Goal: Information Seeking & Learning: Learn about a topic

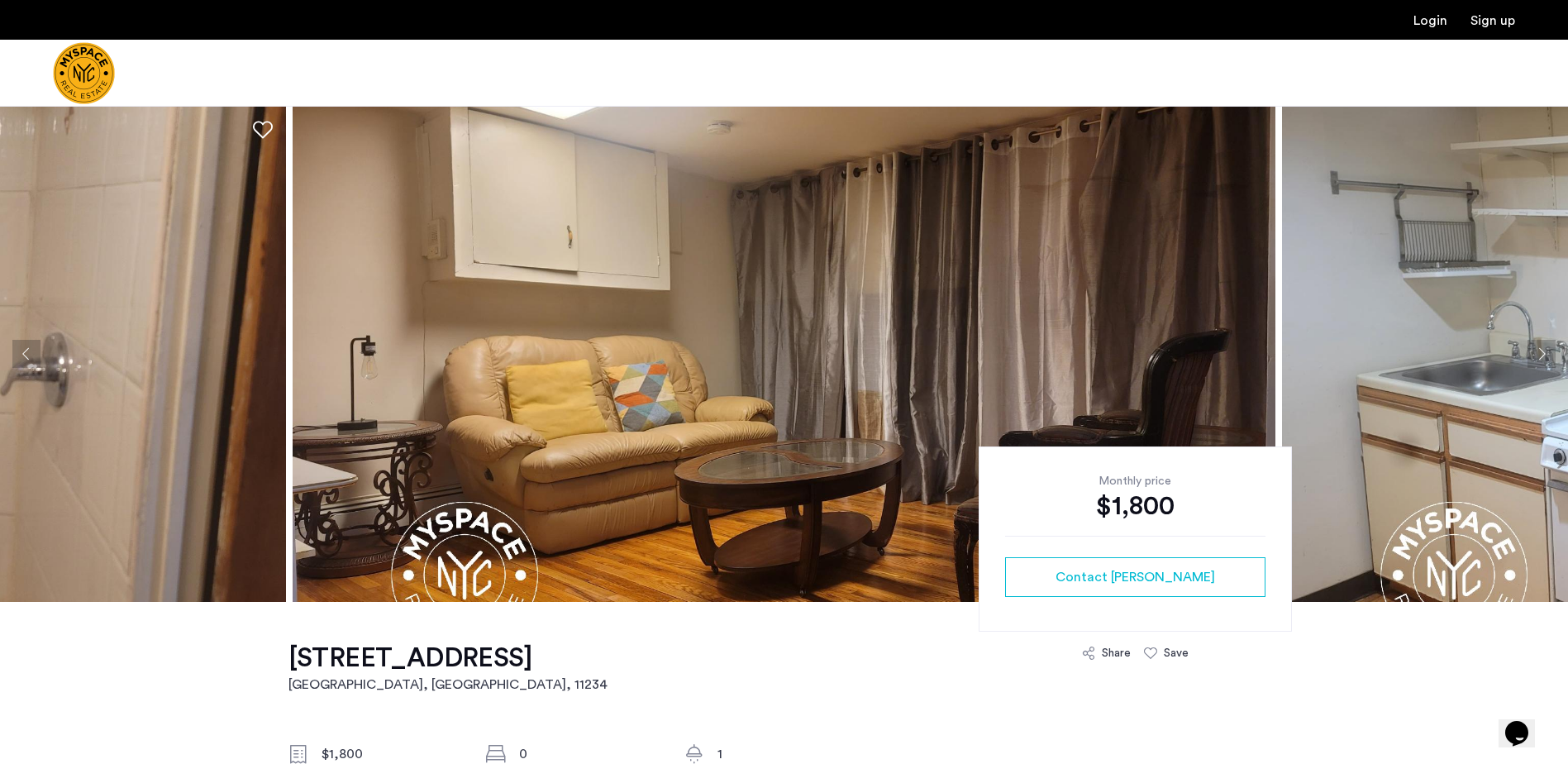
click at [851, 378] on img at bounding box center [784, 354] width 983 height 496
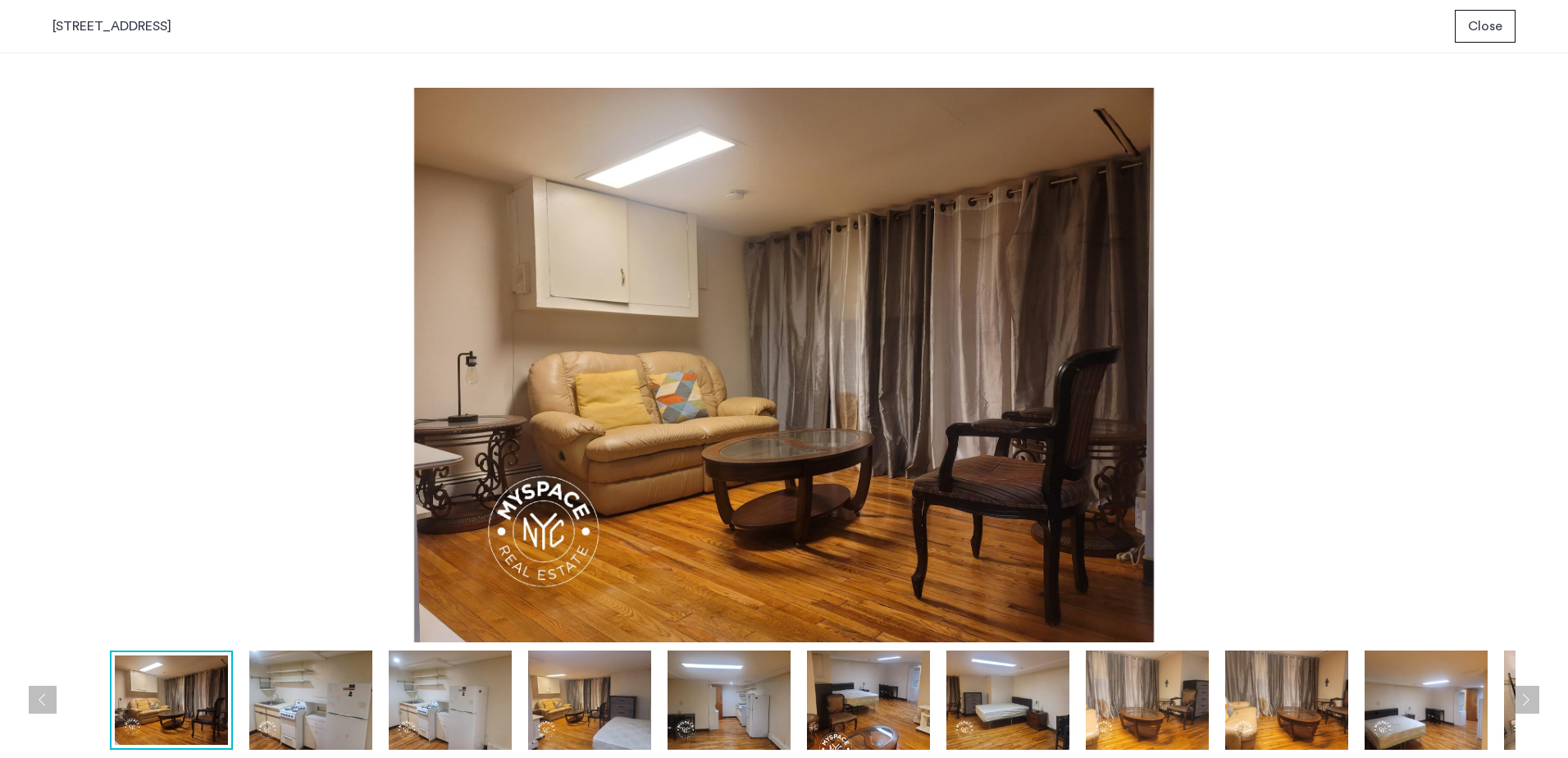
click at [289, 565] on img at bounding box center [311, 700] width 123 height 99
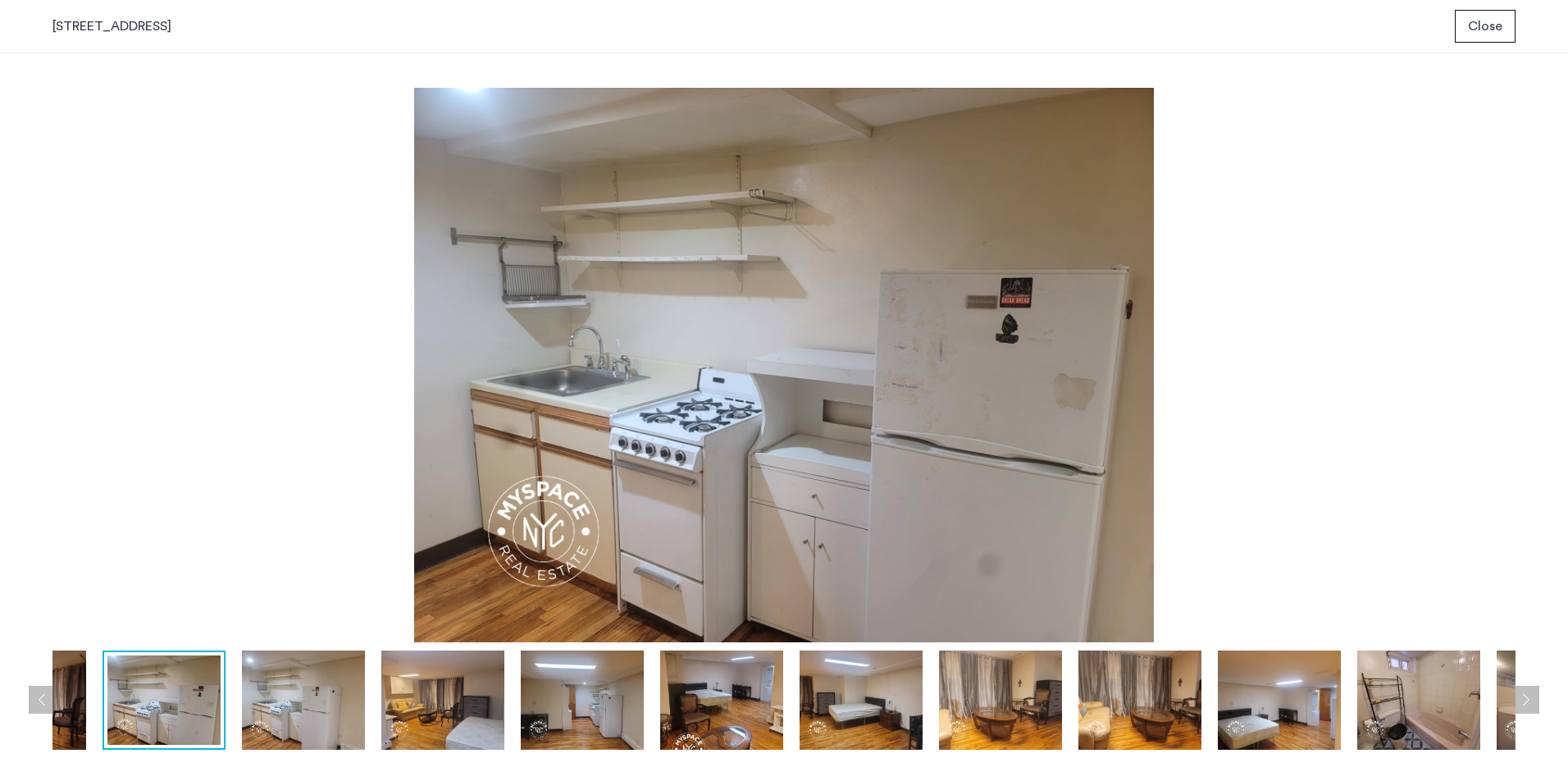
click at [433, 565] on img at bounding box center [443, 700] width 123 height 99
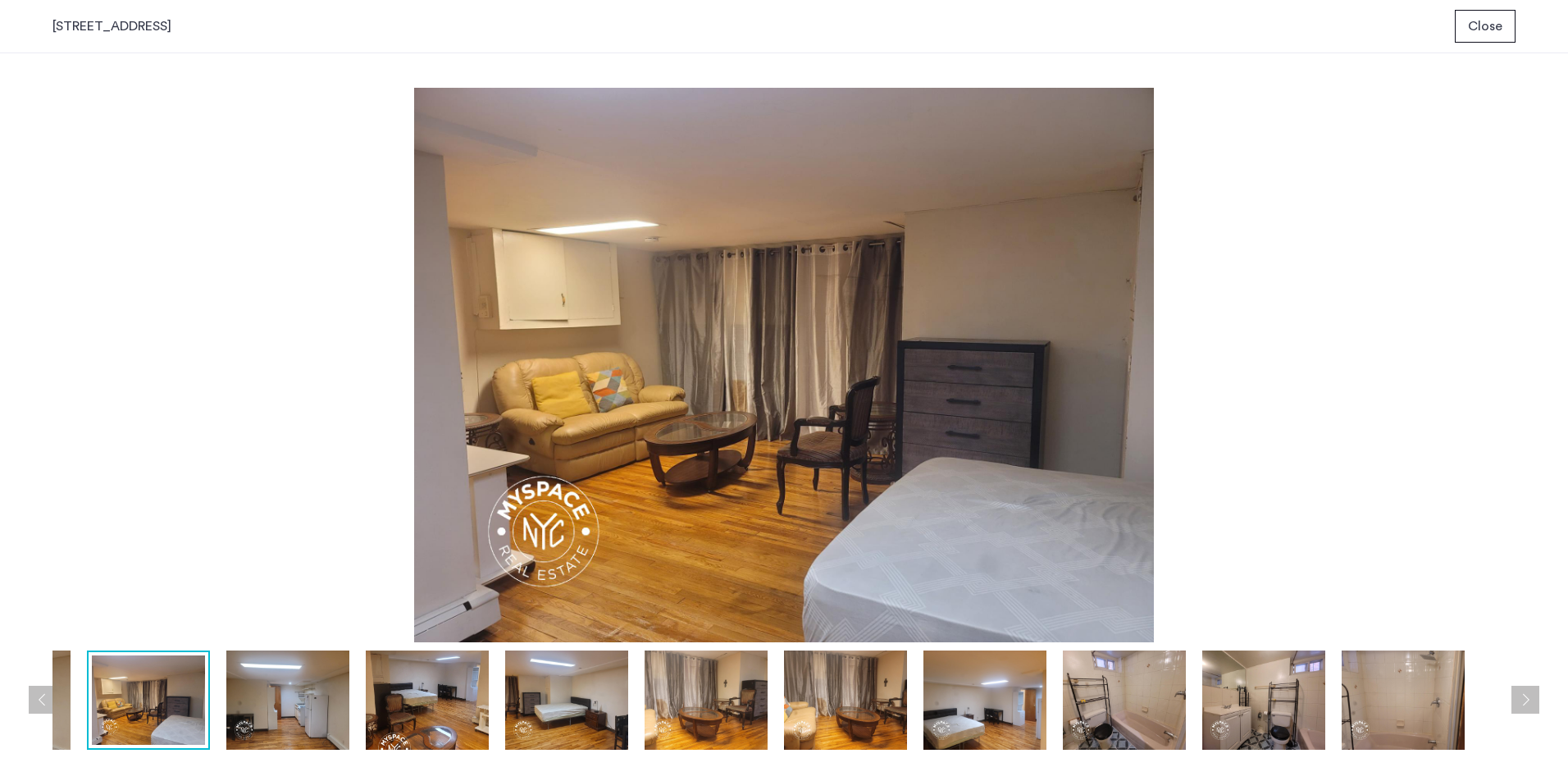
click at [284, 565] on img at bounding box center [288, 700] width 123 height 99
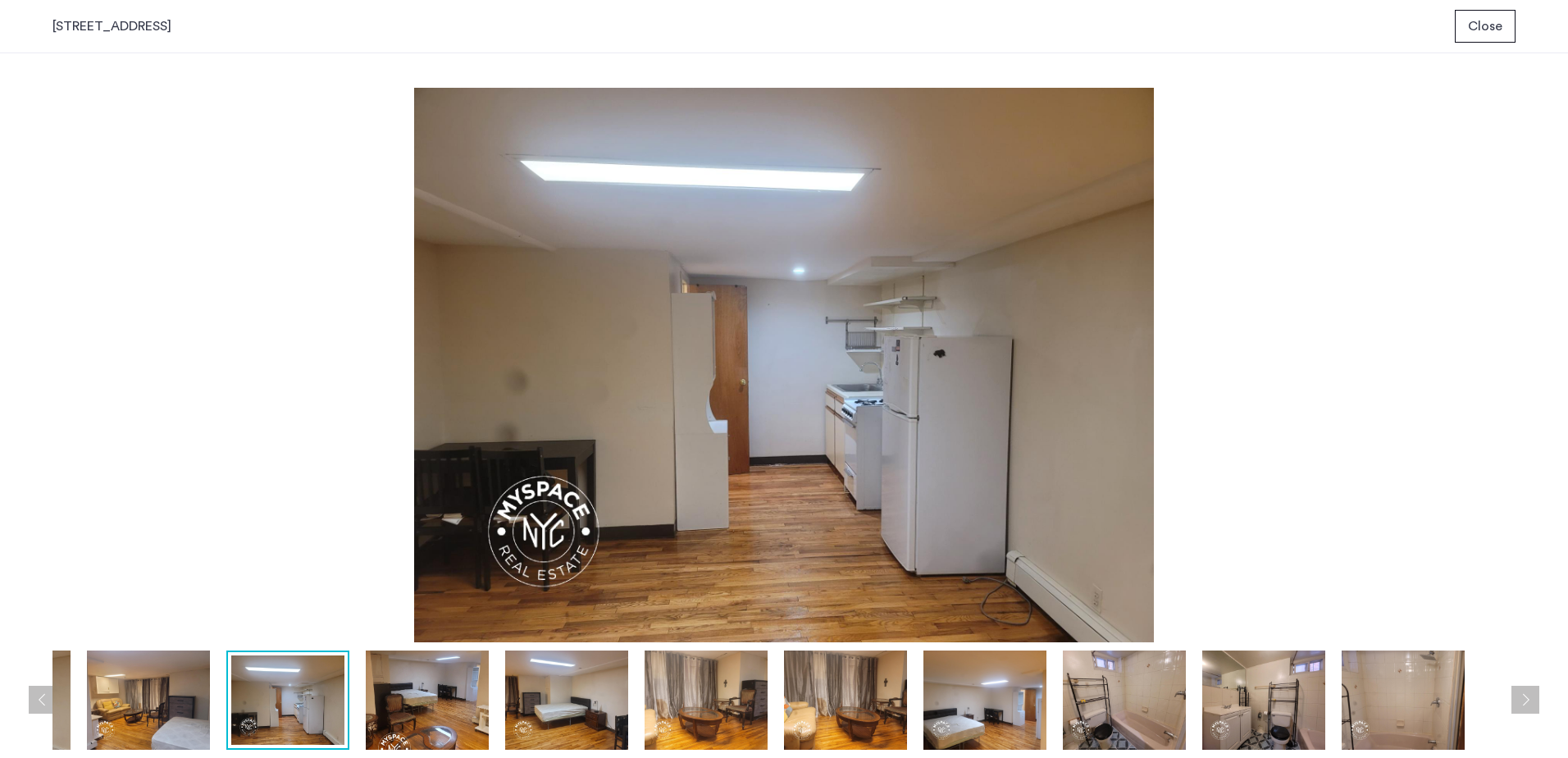
click at [167, 565] on img at bounding box center [149, 700] width 123 height 99
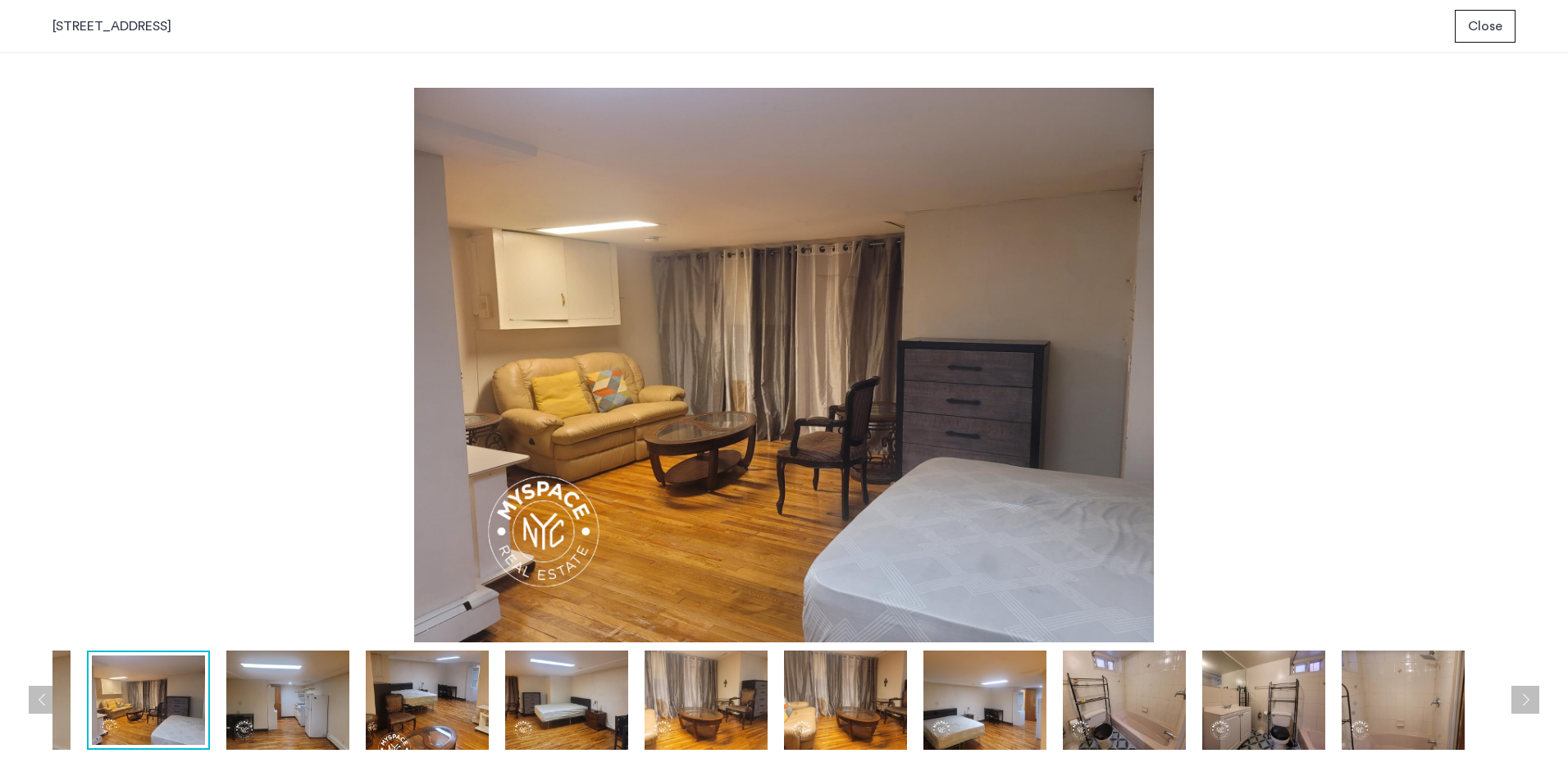
click at [291, 565] on img at bounding box center [288, 700] width 123 height 99
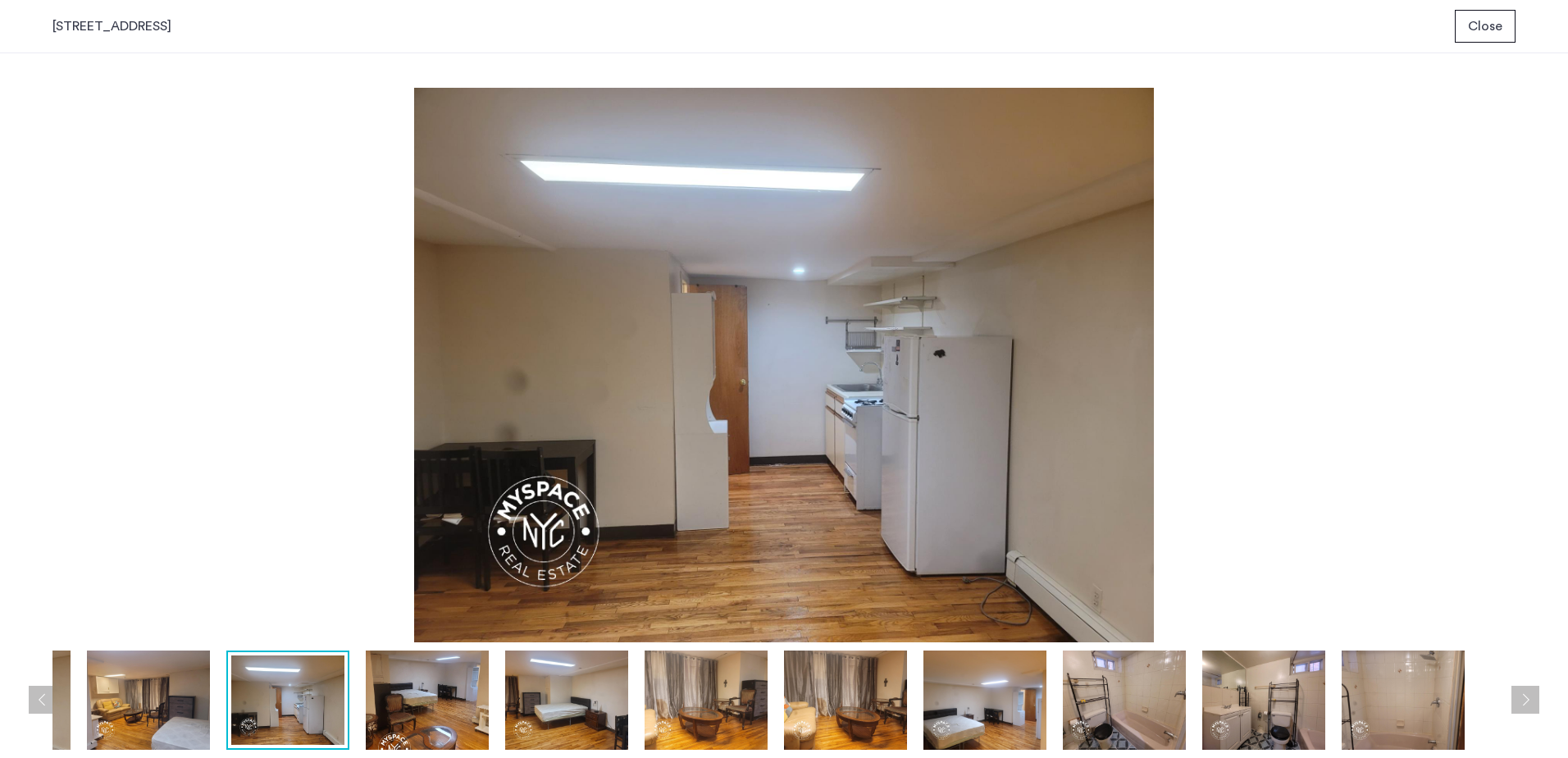
click at [429, 565] on img at bounding box center [428, 700] width 123 height 99
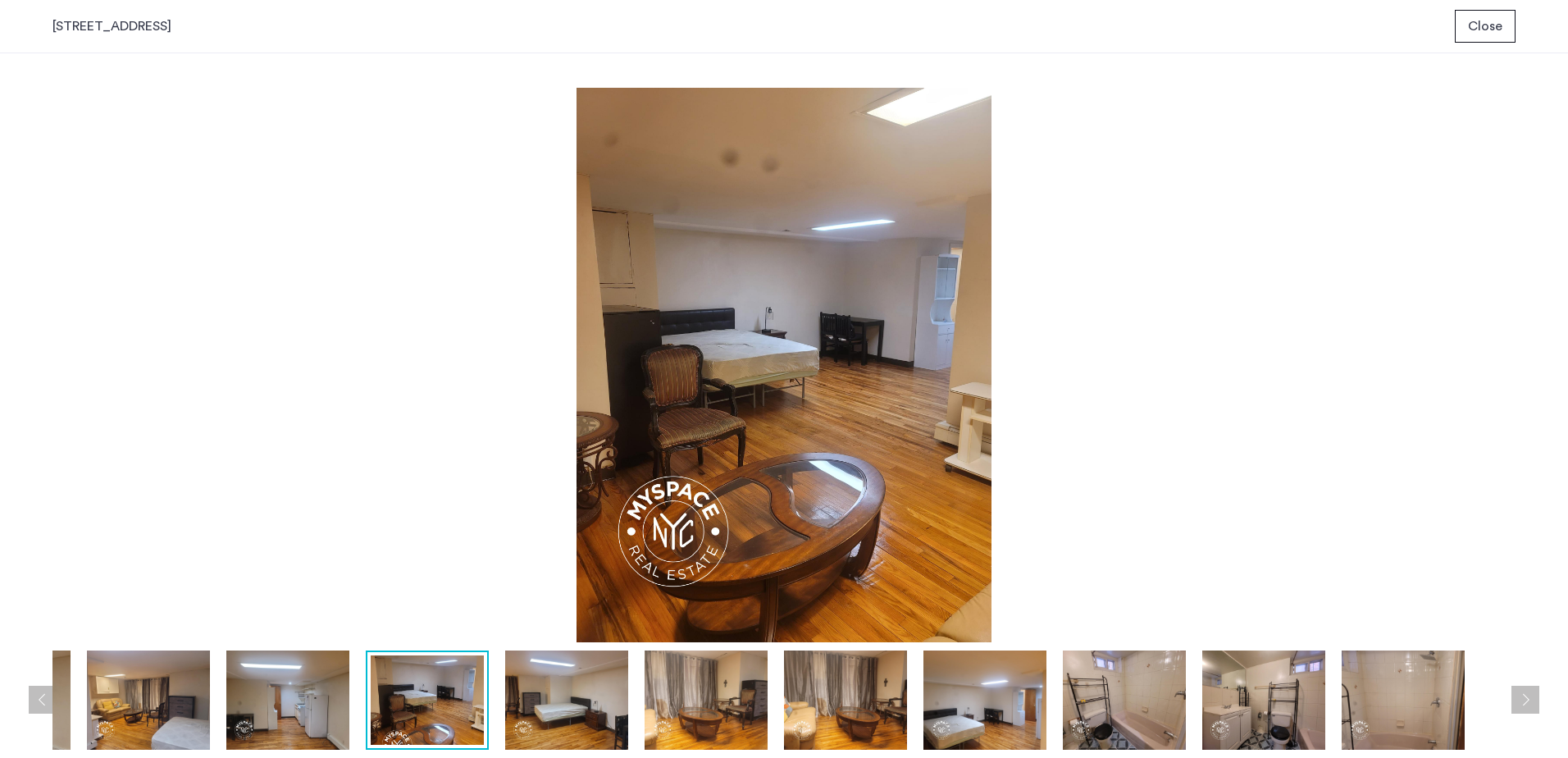
click at [283, 565] on img at bounding box center [288, 700] width 123 height 99
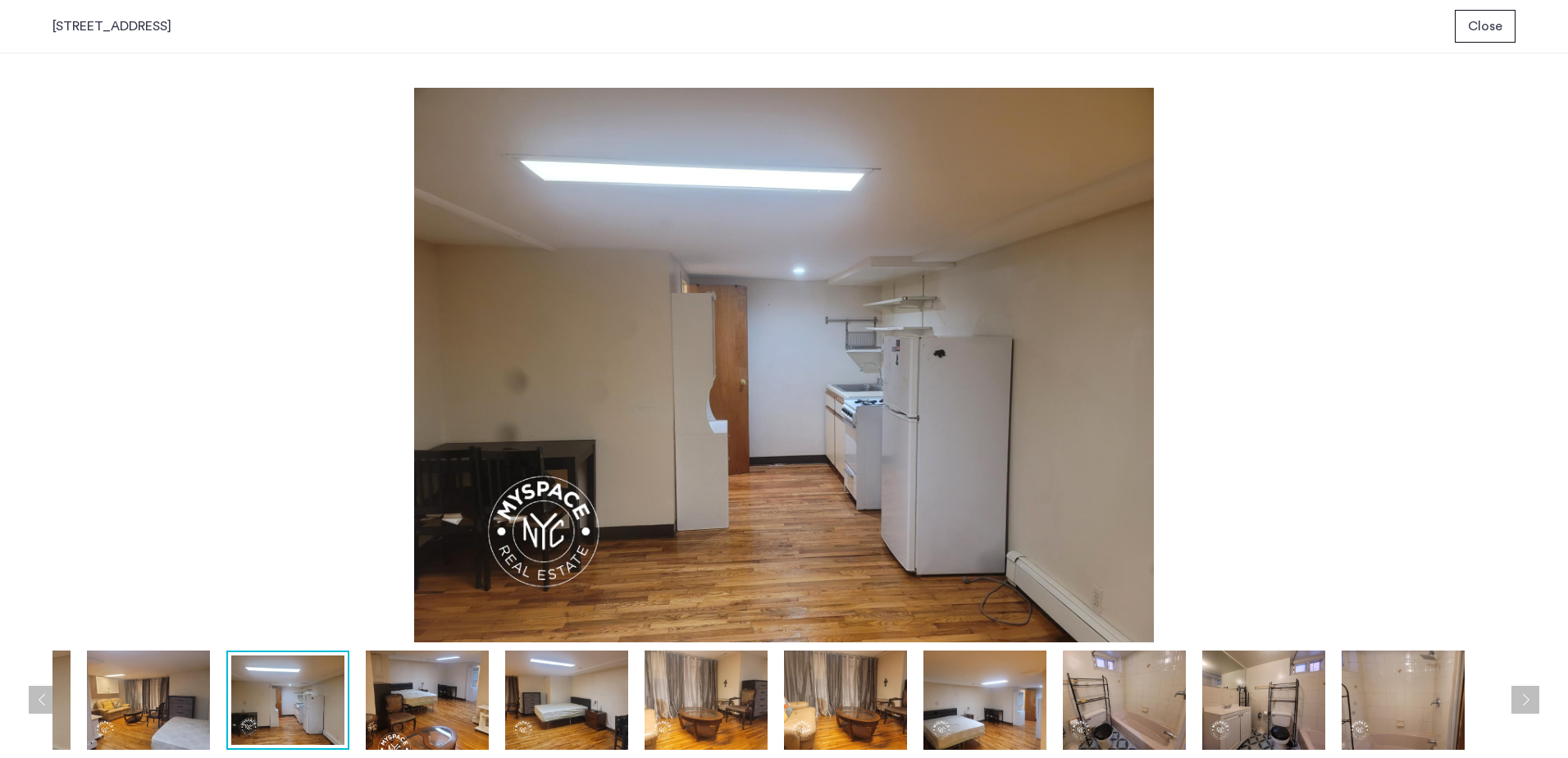
click at [421, 565] on img at bounding box center [428, 700] width 123 height 99
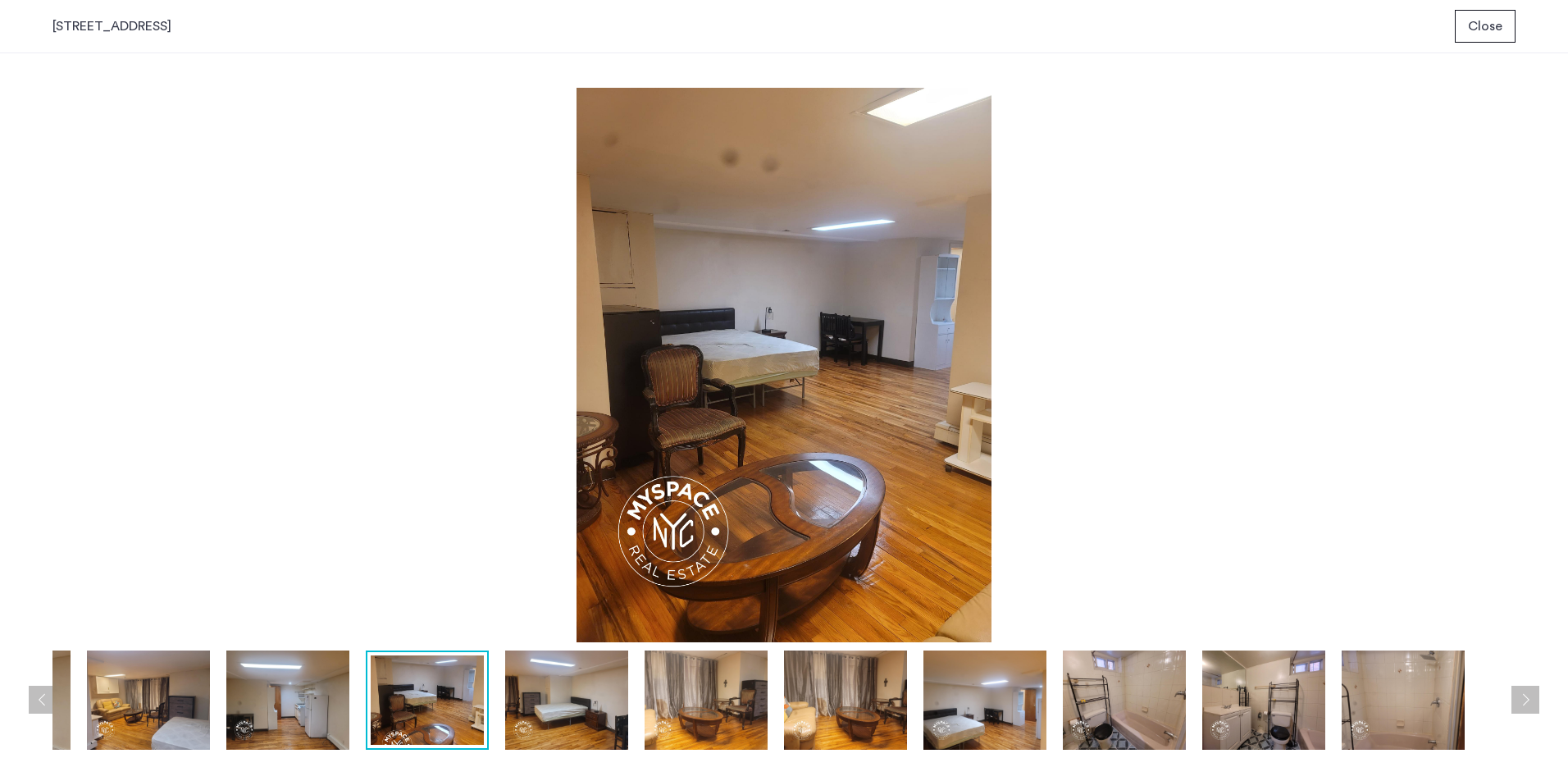
click at [544, 565] on img at bounding box center [567, 700] width 123 height 99
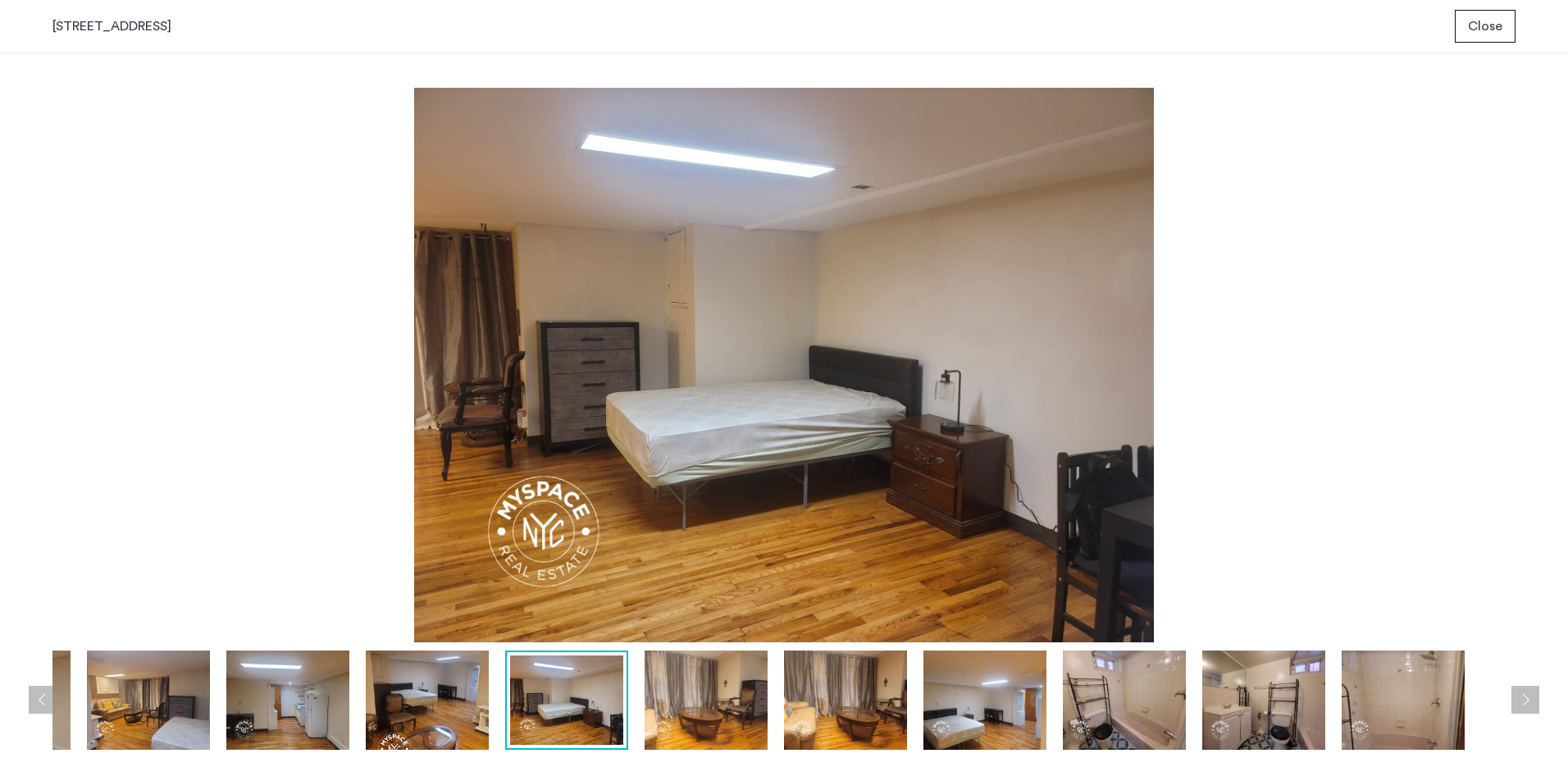
click at [696, 565] on img at bounding box center [707, 700] width 123 height 99
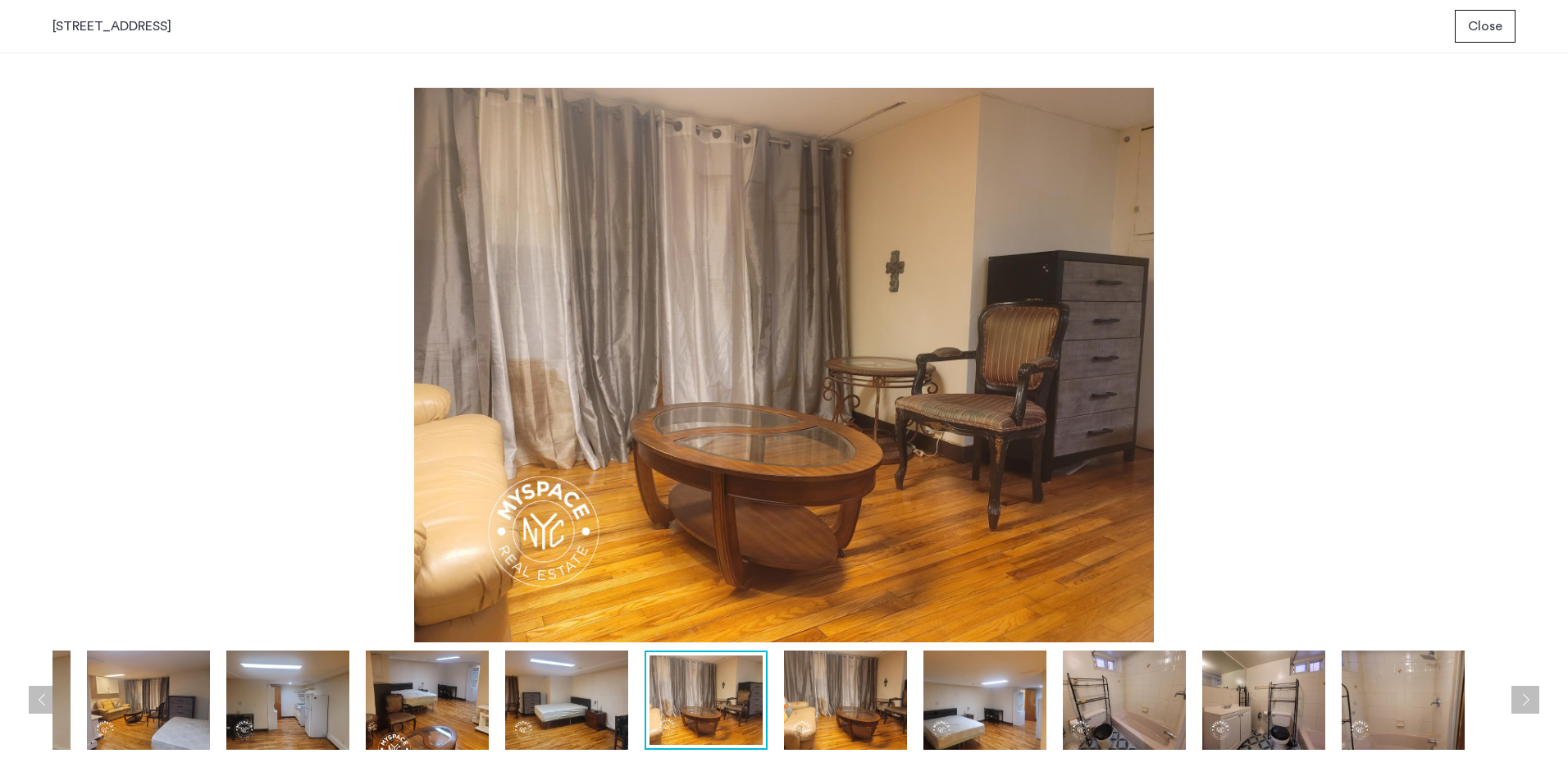
click at [838, 565] on img at bounding box center [846, 700] width 123 height 99
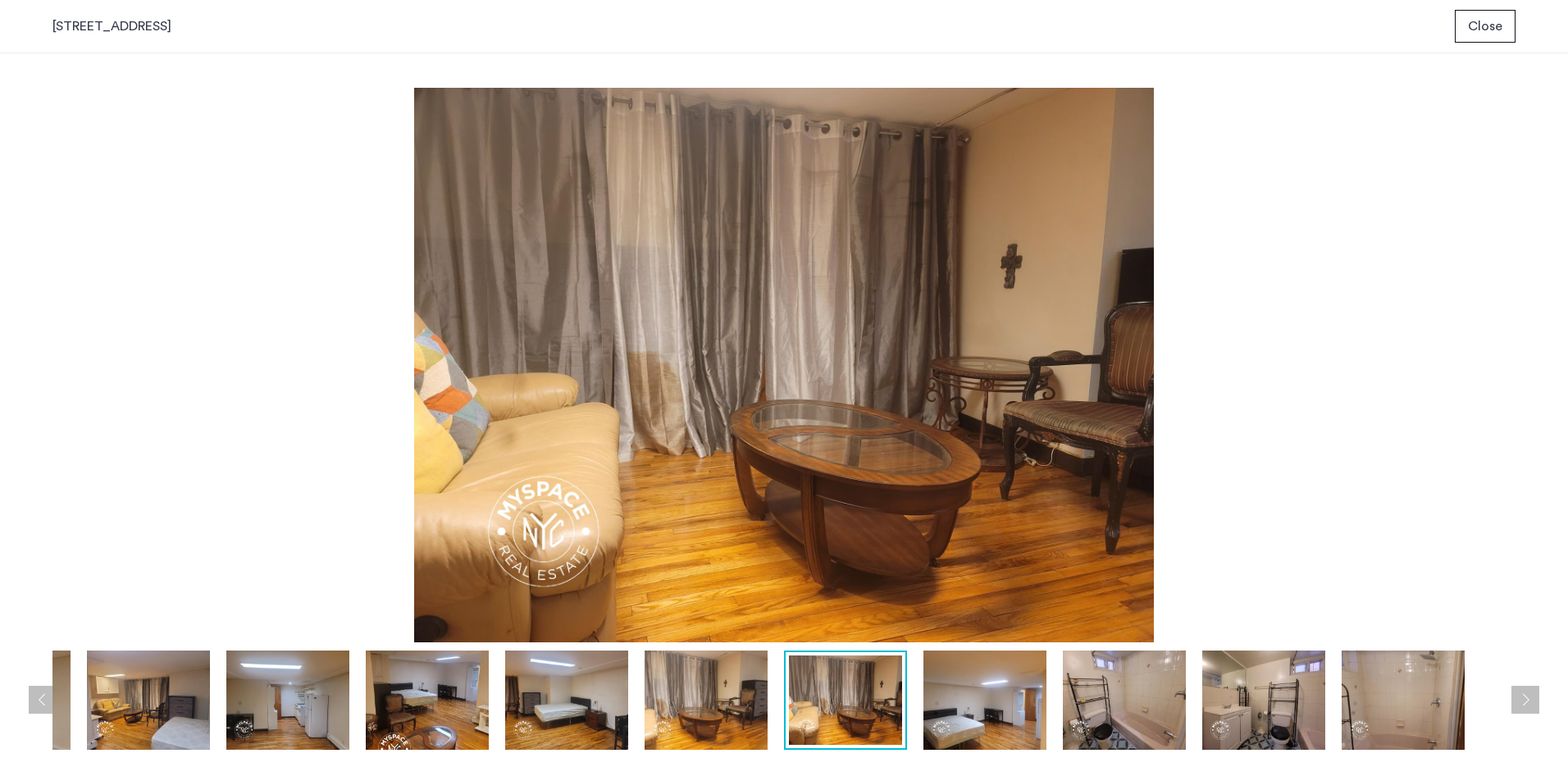
click at [845, 565] on img at bounding box center [985, 700] width 123 height 99
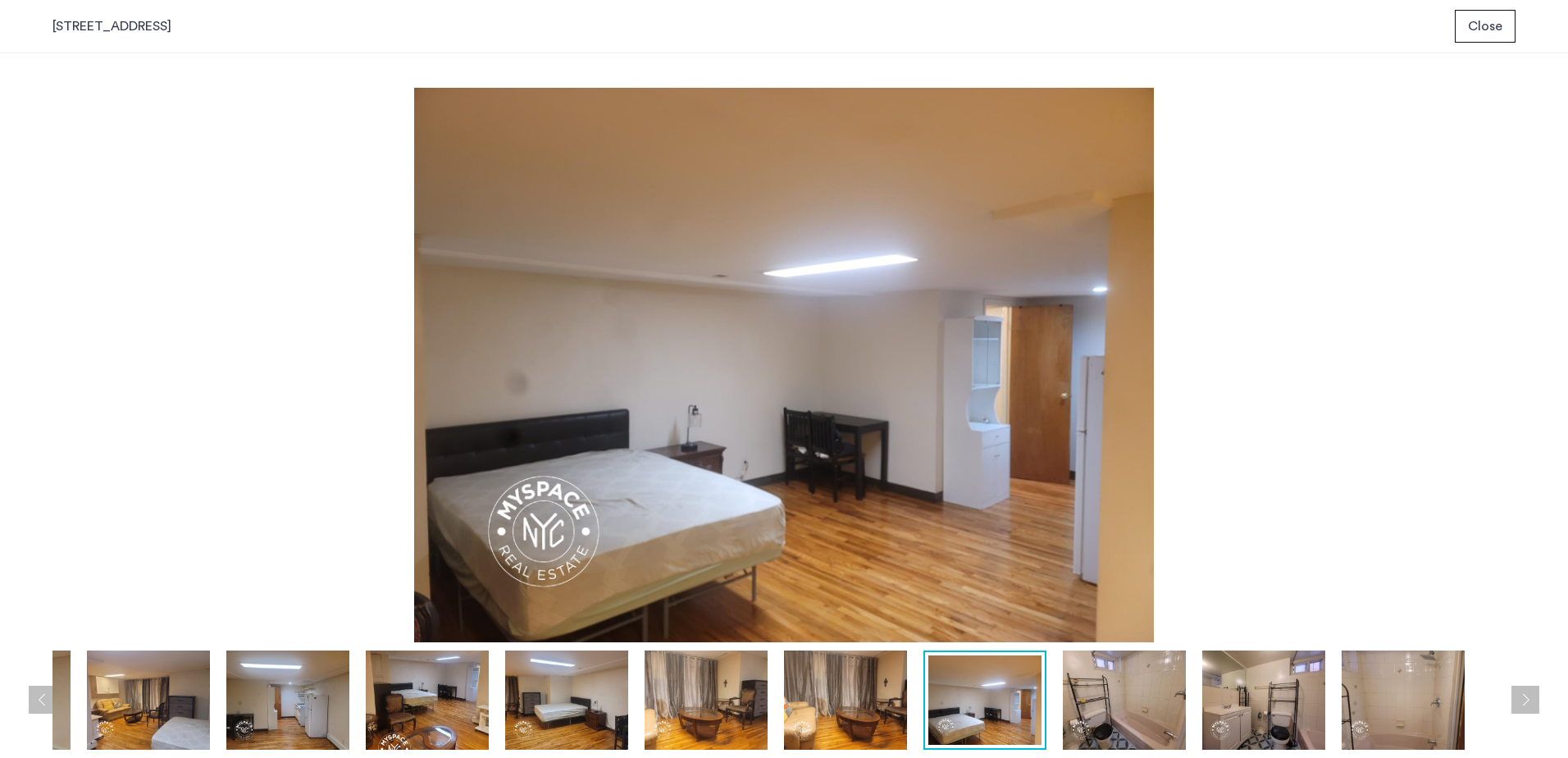
click at [845, 565] on img at bounding box center [1125, 700] width 123 height 99
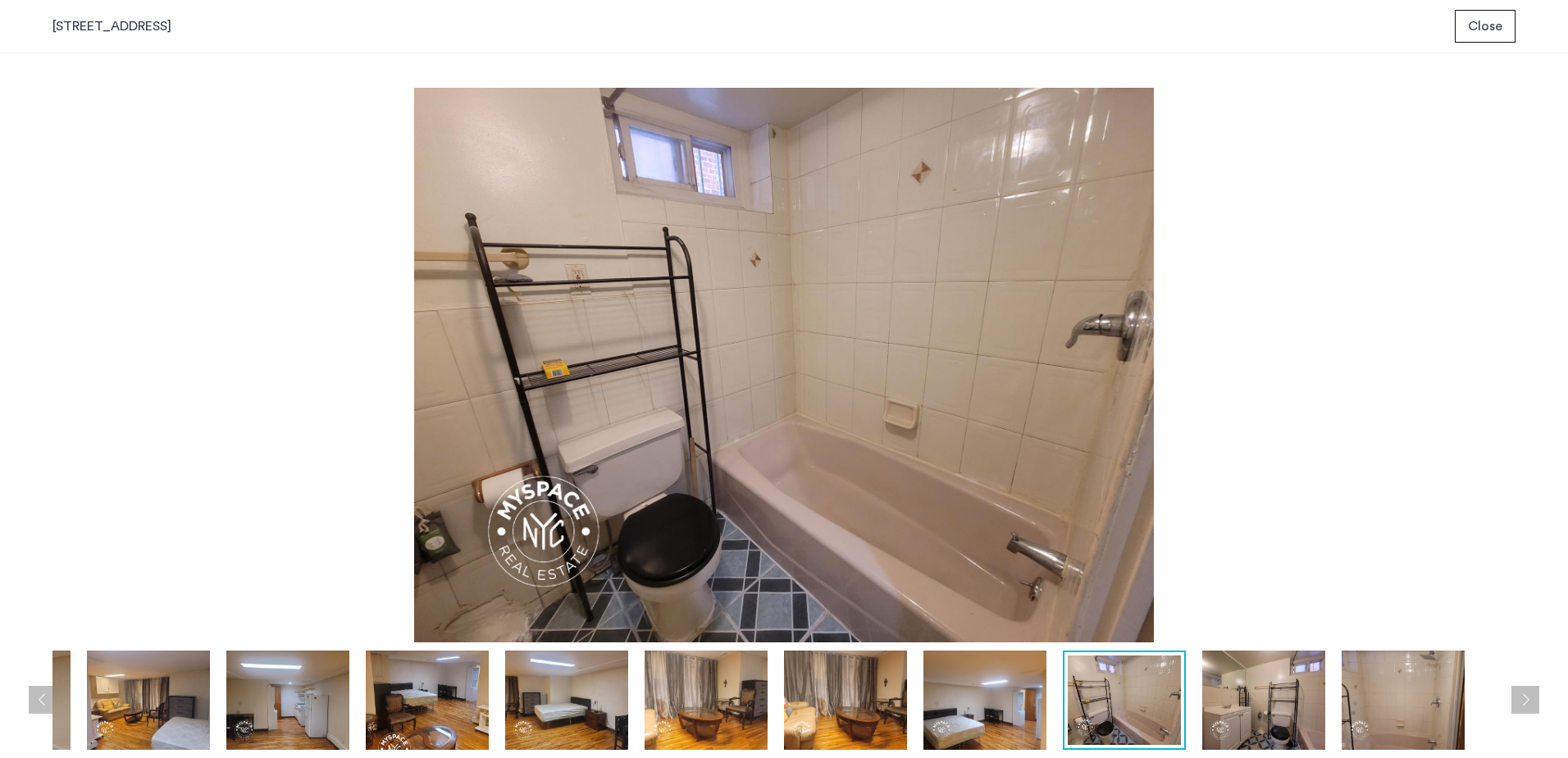
click at [845, 565] on img at bounding box center [1264, 700] width 123 height 99
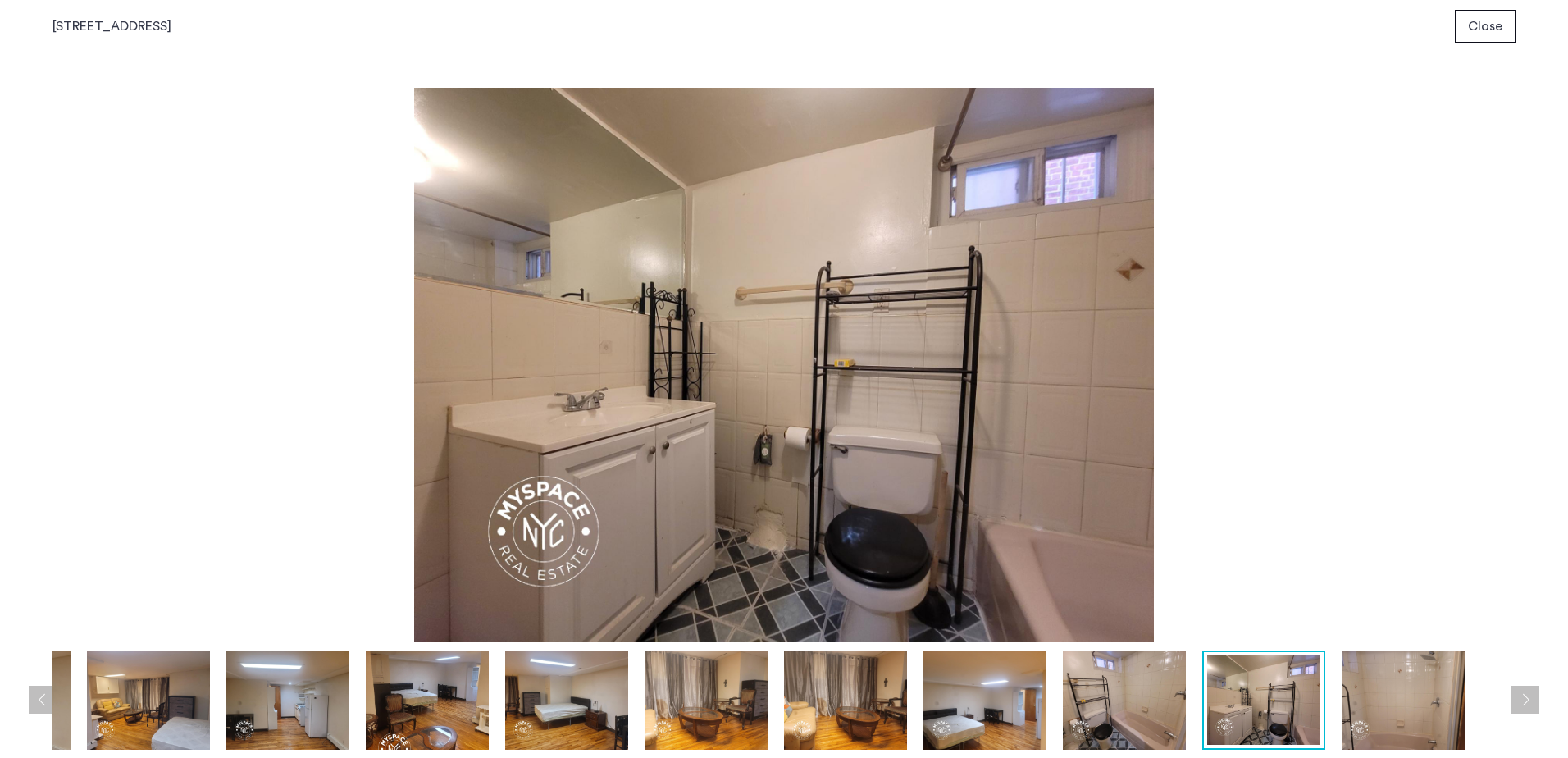
click at [845, 565] on img at bounding box center [1404, 700] width 123 height 99
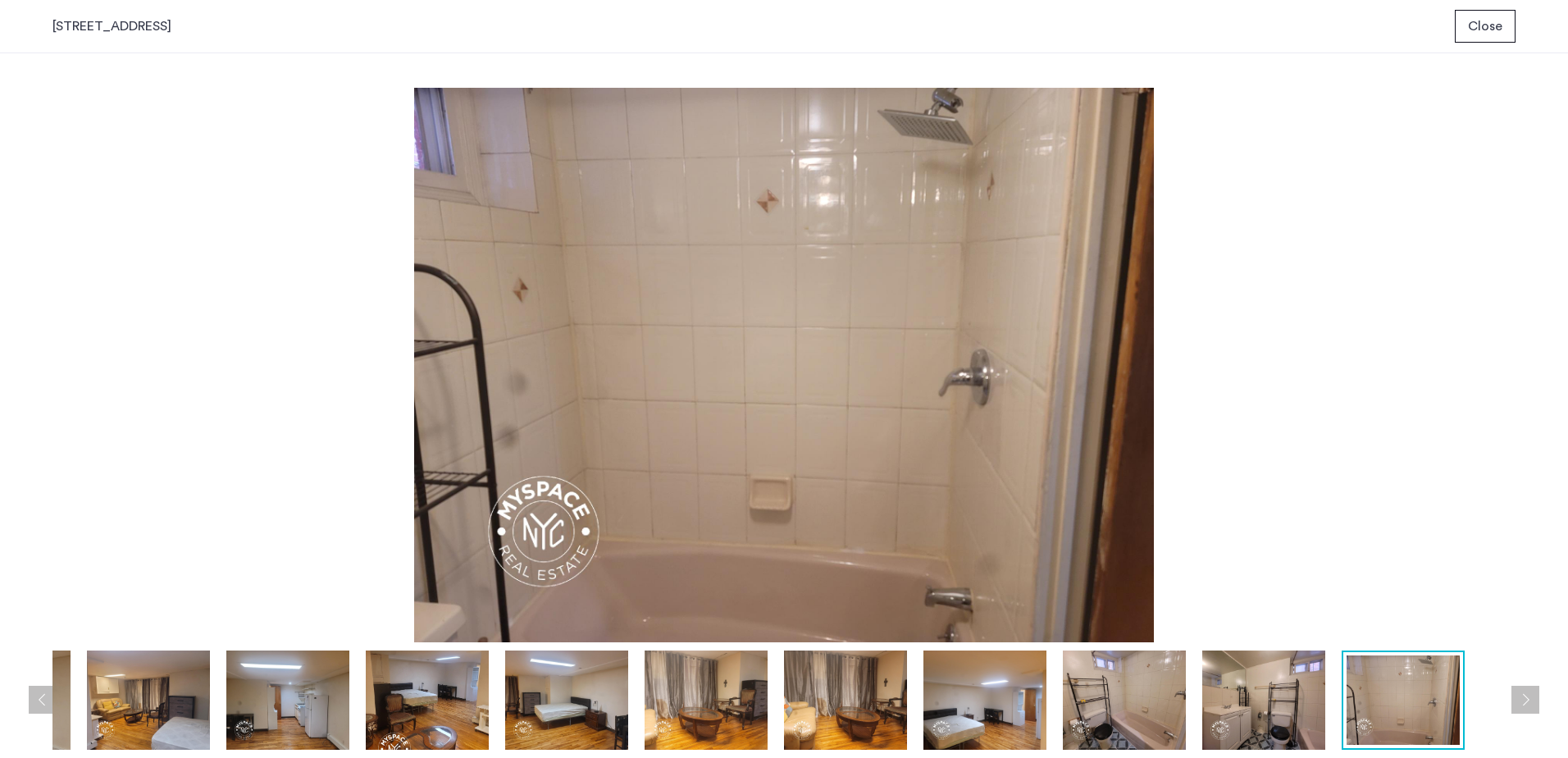
click at [845, 565] on button "Next apartment" at bounding box center [1525, 700] width 28 height 28
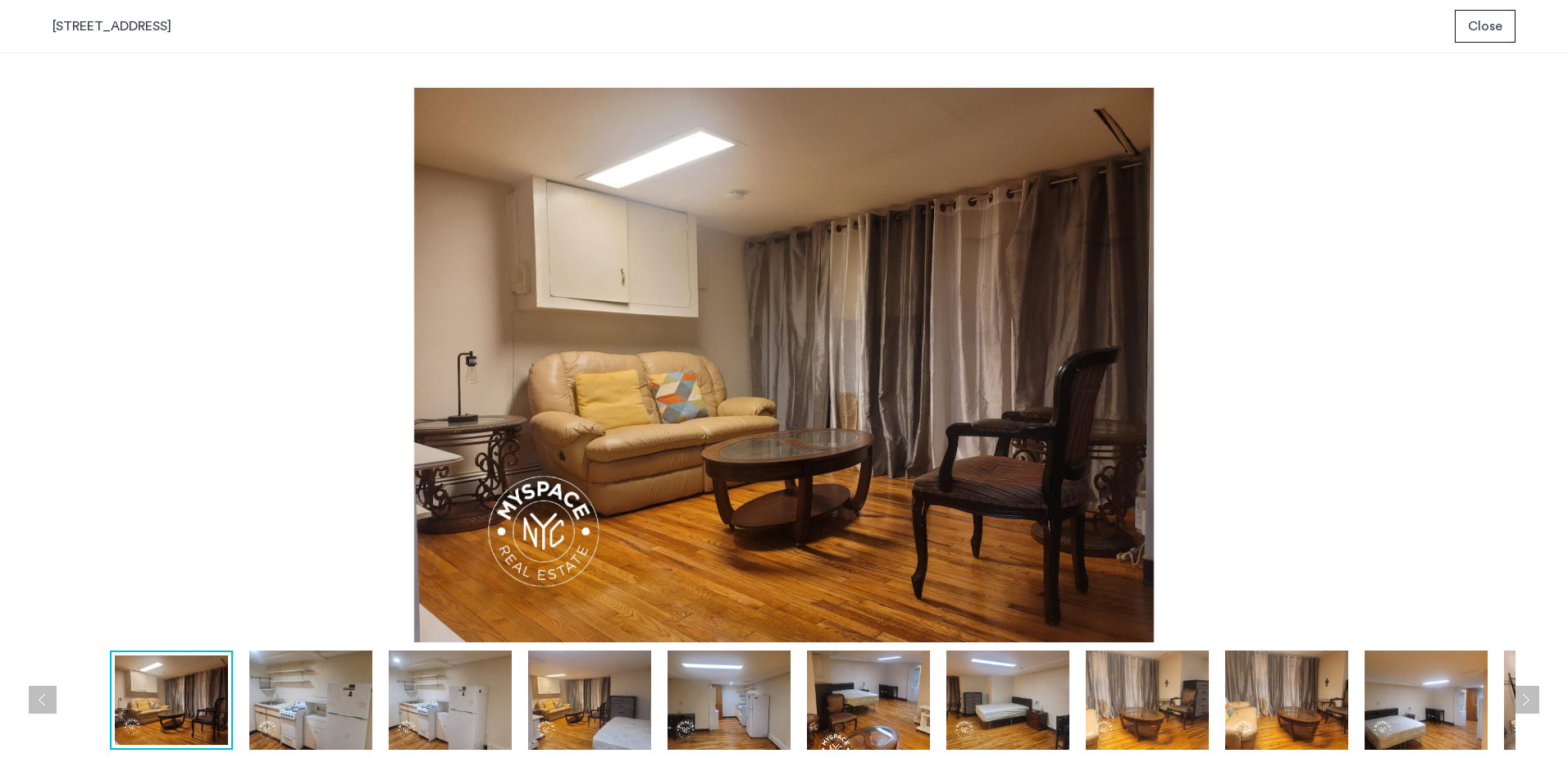
click at [845, 565] on button "Next apartment" at bounding box center [1525, 700] width 28 height 28
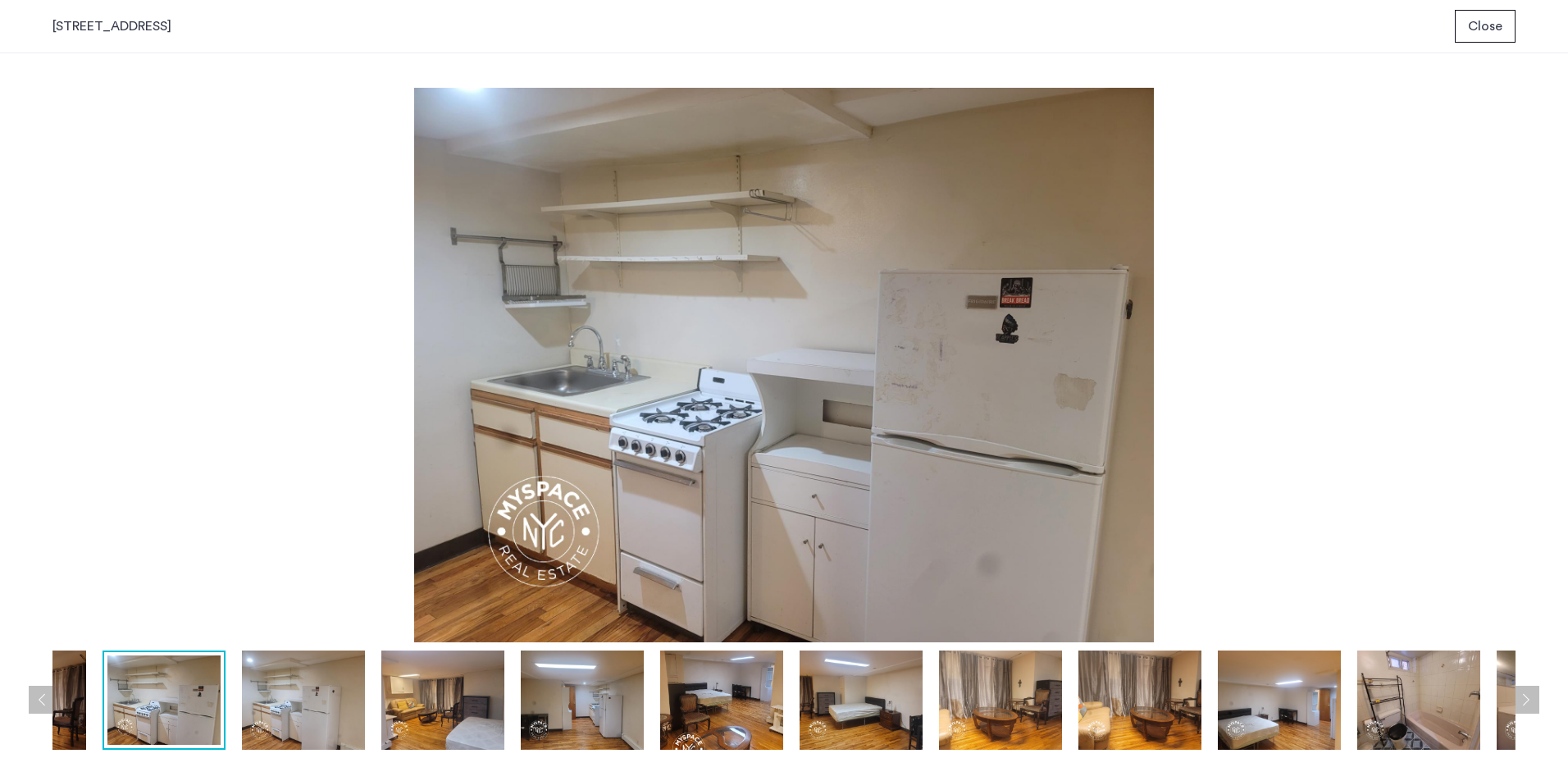
click at [845, 565] on button "Next apartment" at bounding box center [1525, 700] width 28 height 28
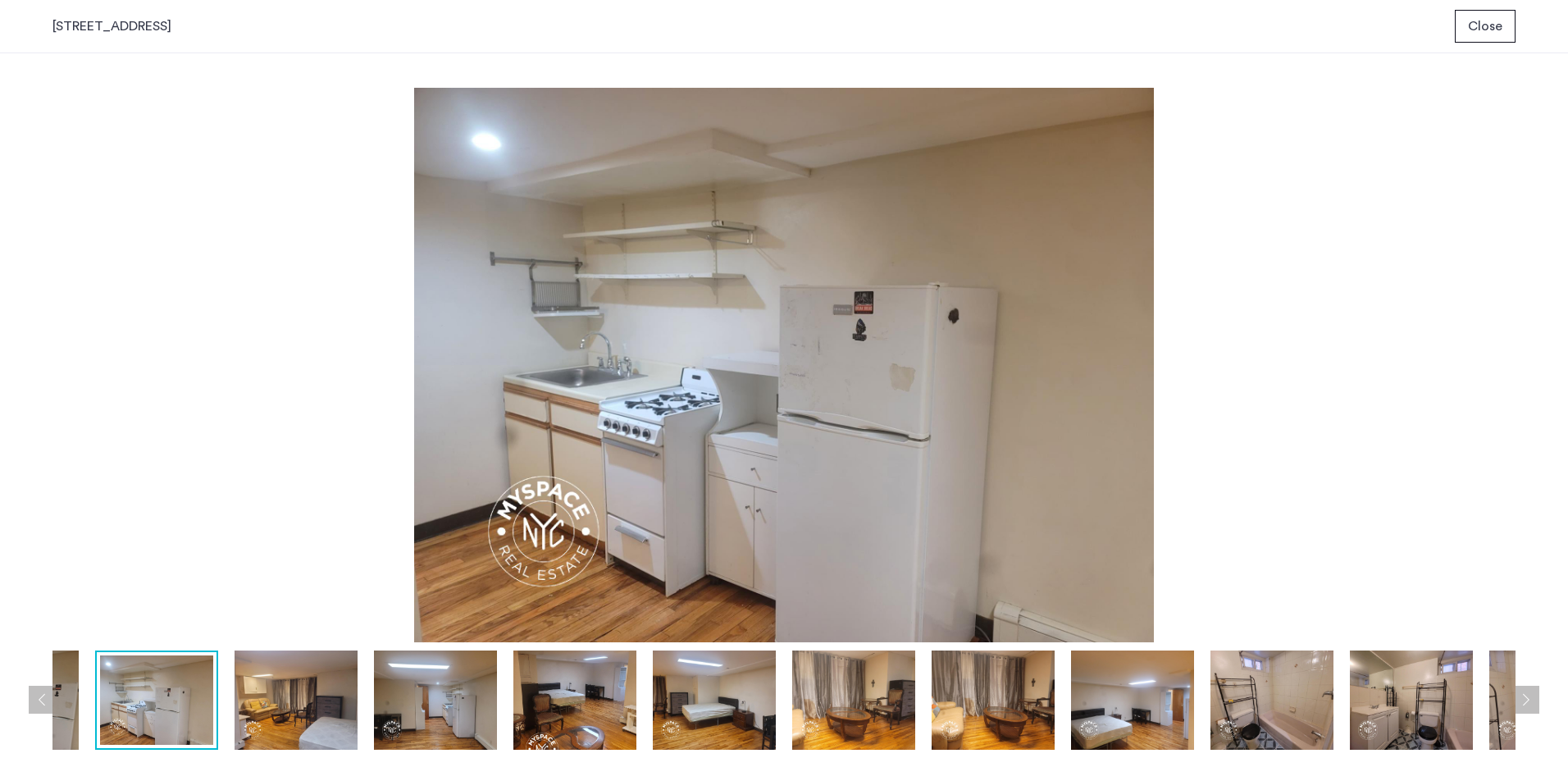
click at [845, 565] on button "Next apartment" at bounding box center [1525, 700] width 28 height 28
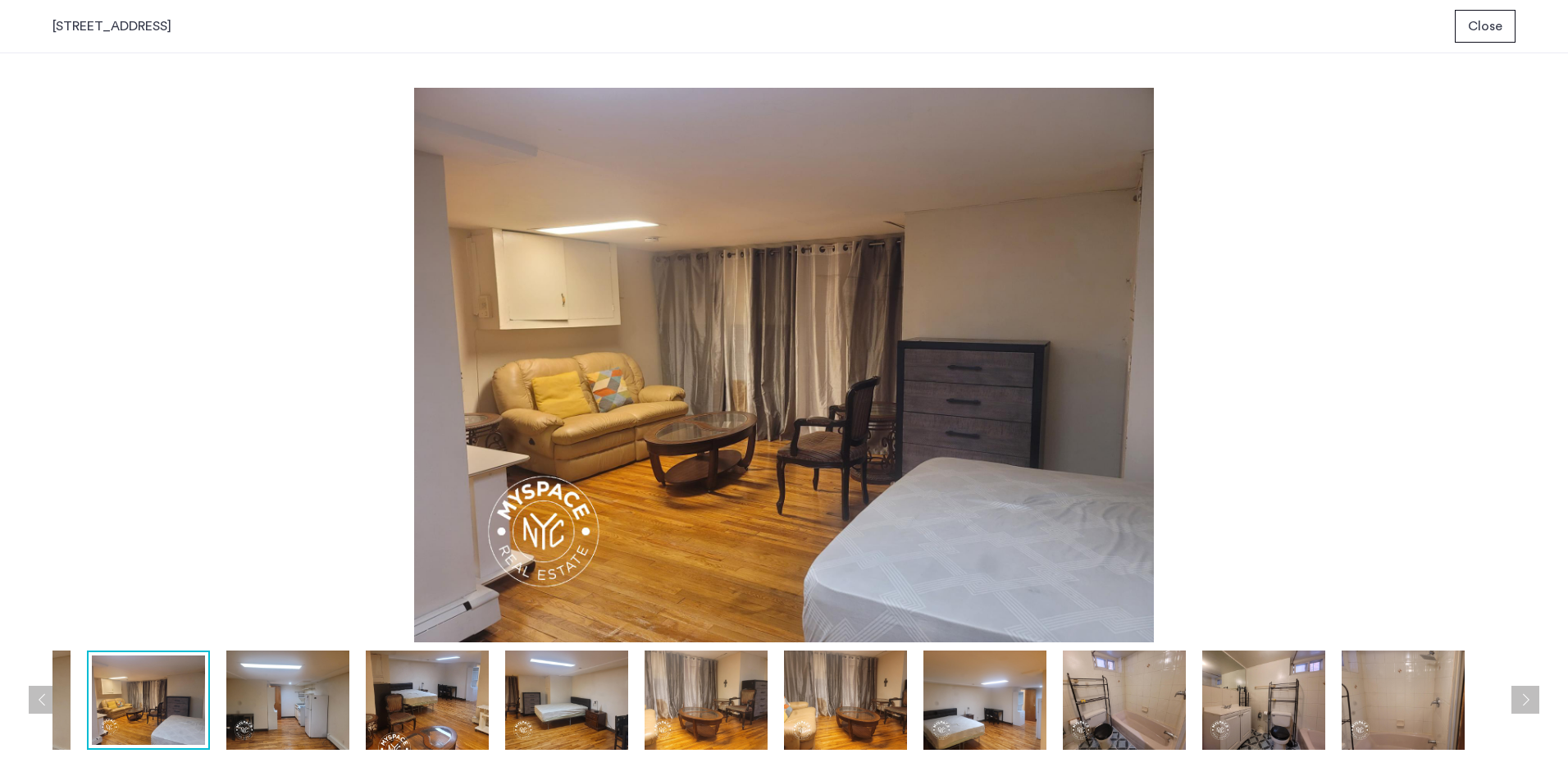
click at [845, 565] on button "Next apartment" at bounding box center [1525, 700] width 28 height 28
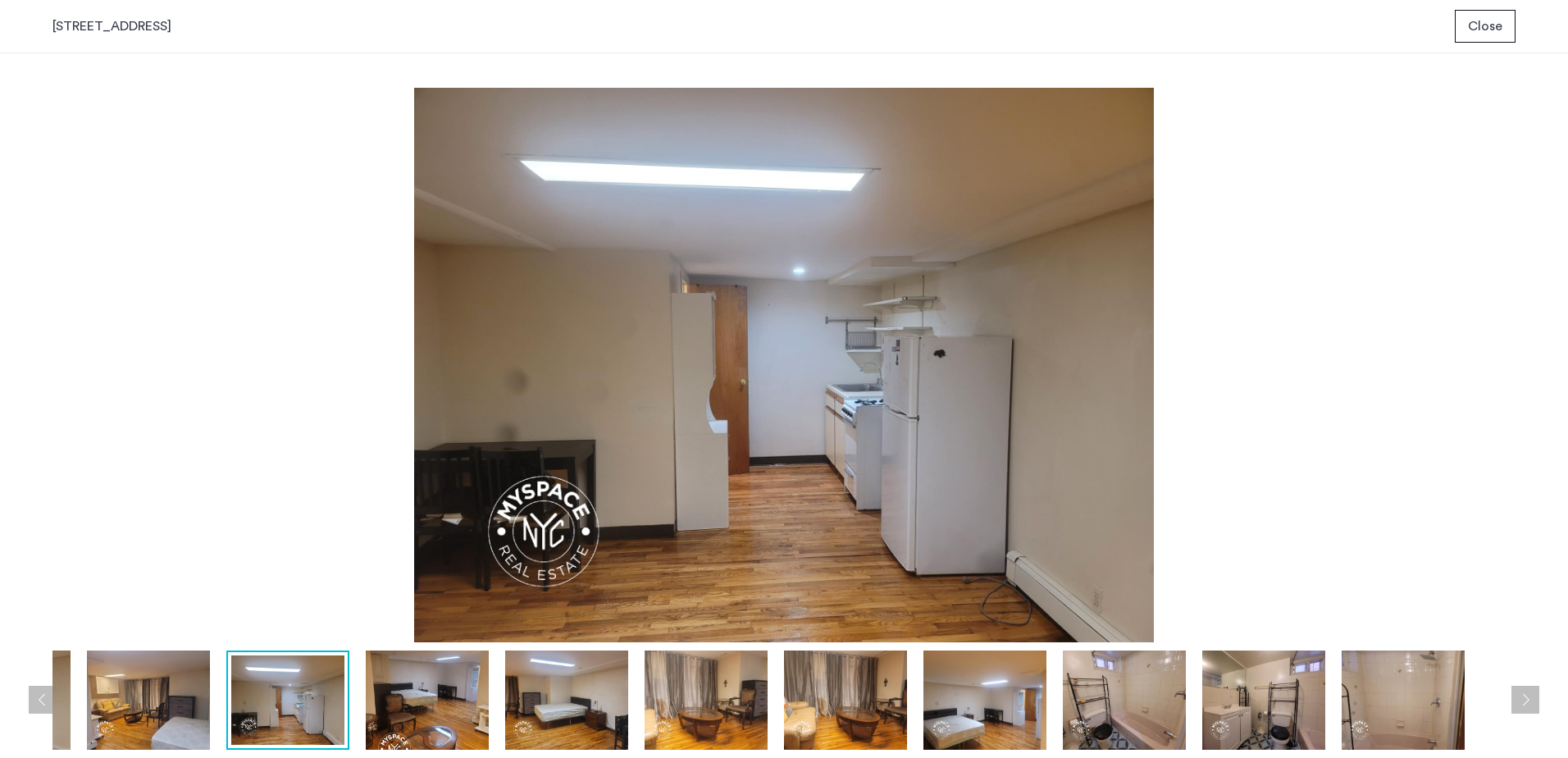
click at [845, 565] on button "Next apartment" at bounding box center [1525, 700] width 28 height 28
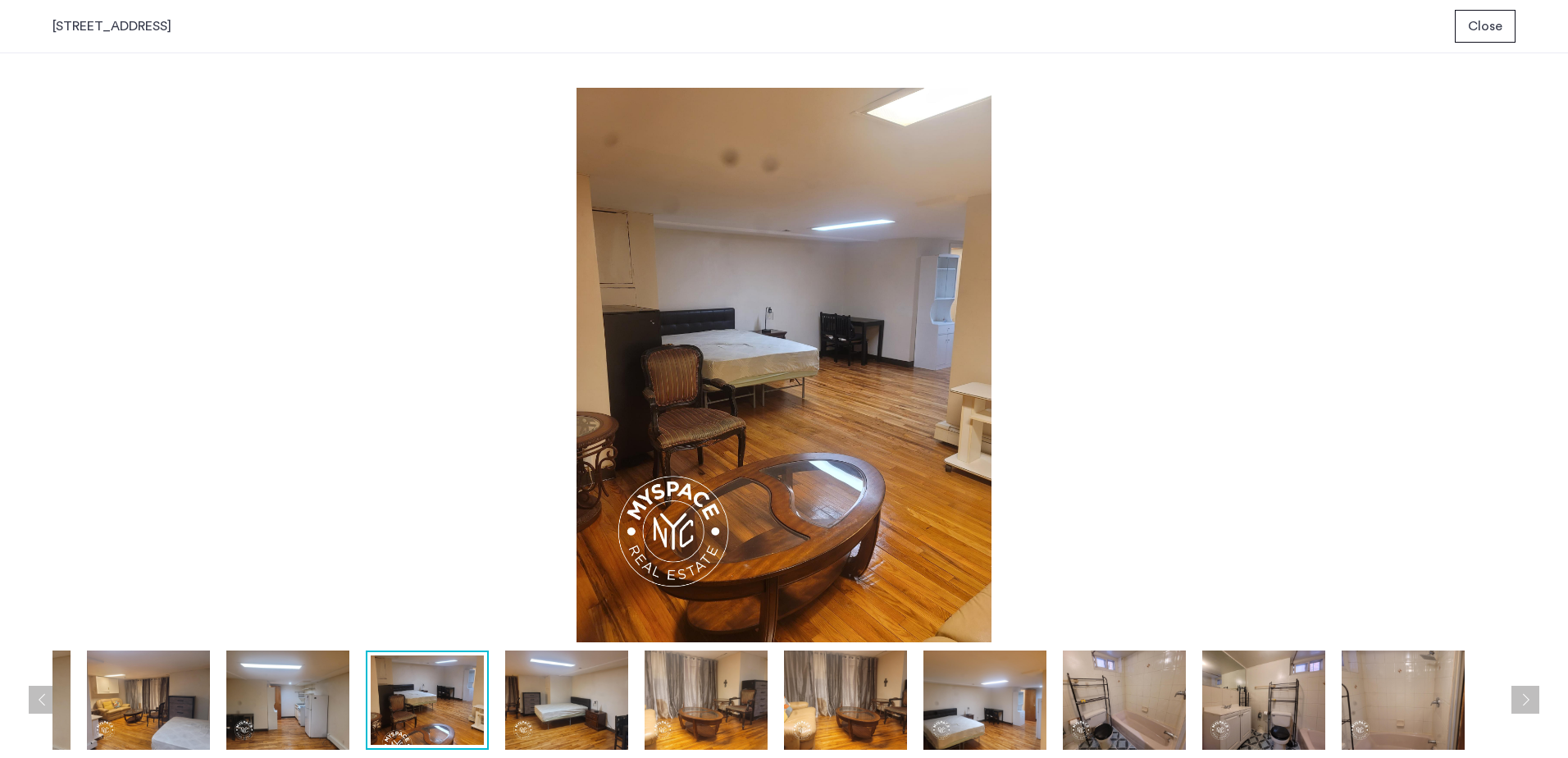
click at [845, 565] on button "Next apartment" at bounding box center [1525, 700] width 28 height 28
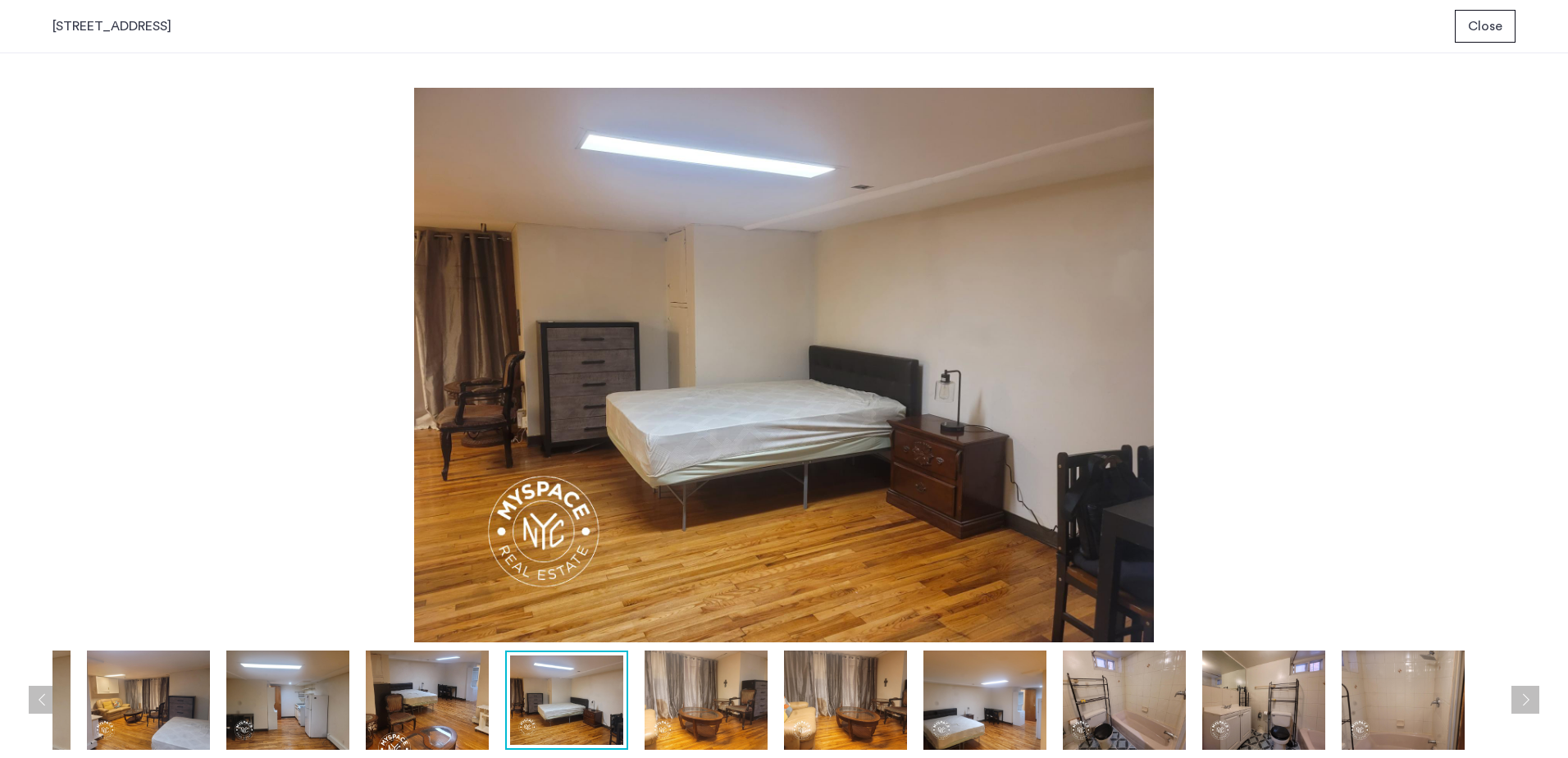
click at [845, 565] on button "Next apartment" at bounding box center [1525, 700] width 28 height 28
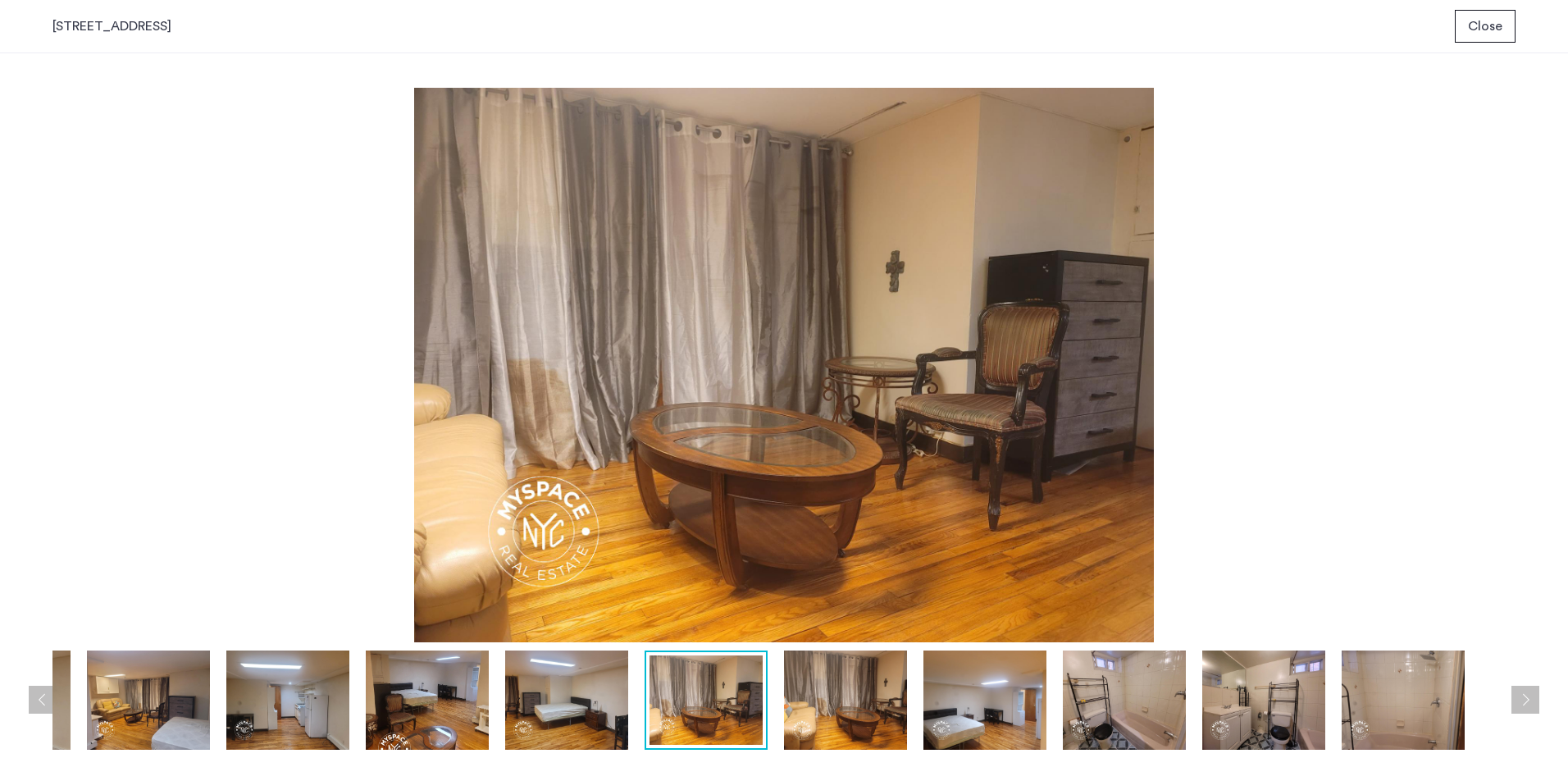
click at [845, 565] on button "Next apartment" at bounding box center [1525, 700] width 28 height 28
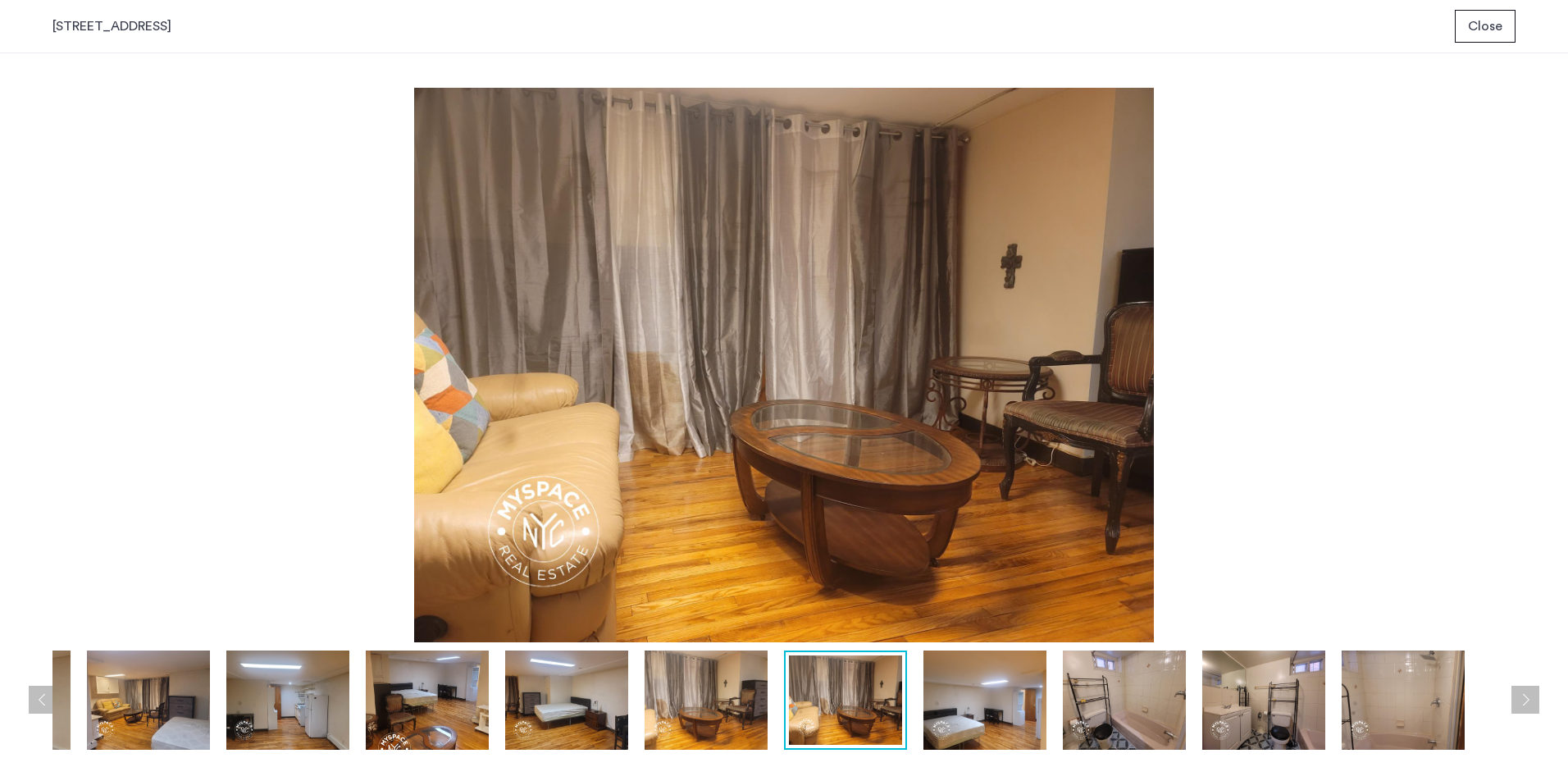
click at [845, 565] on button "Next apartment" at bounding box center [1525, 700] width 28 height 28
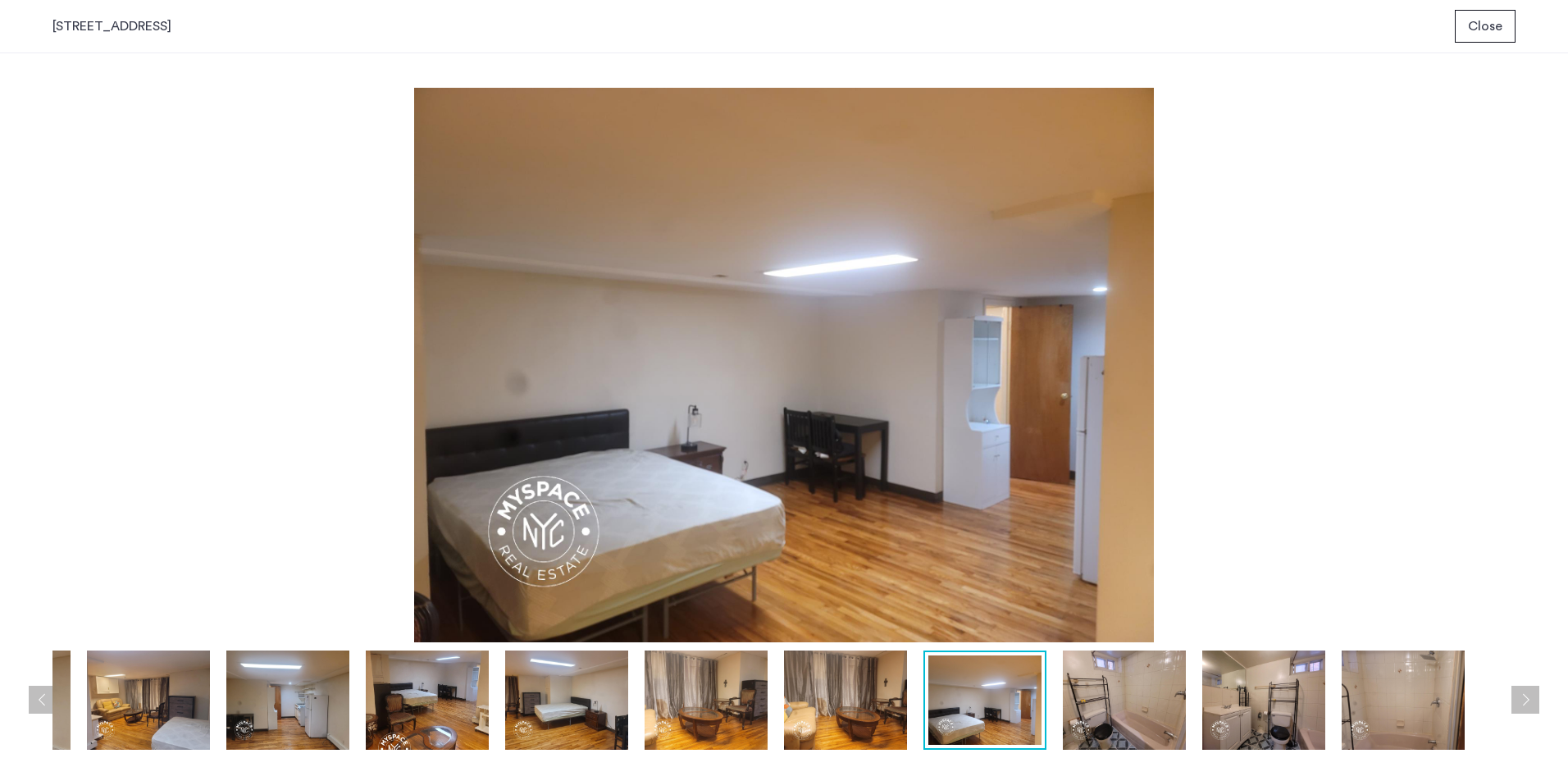
click at [845, 19] on span "Close" at bounding box center [1485, 26] width 35 height 20
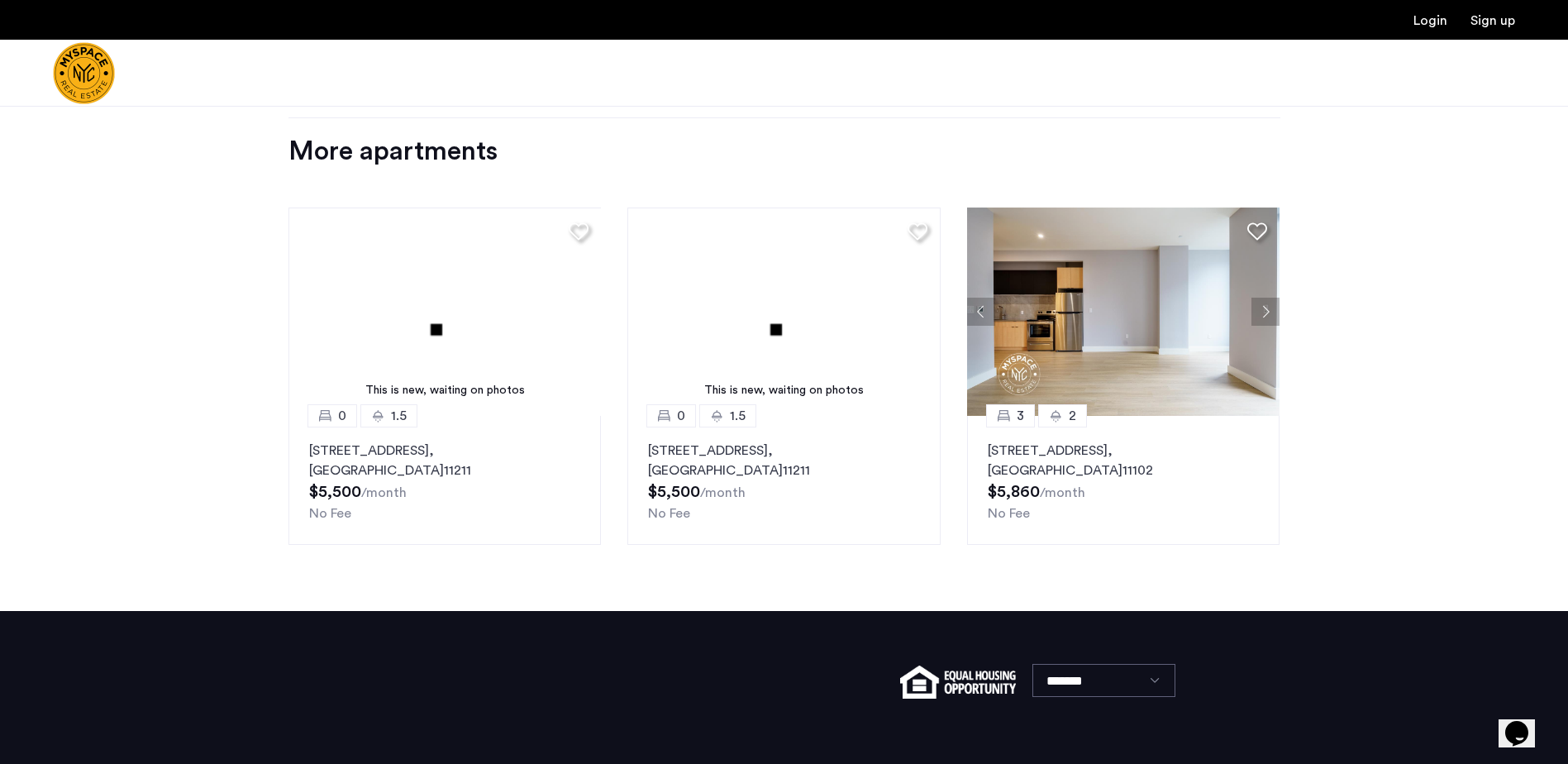
scroll to position [1488, 0]
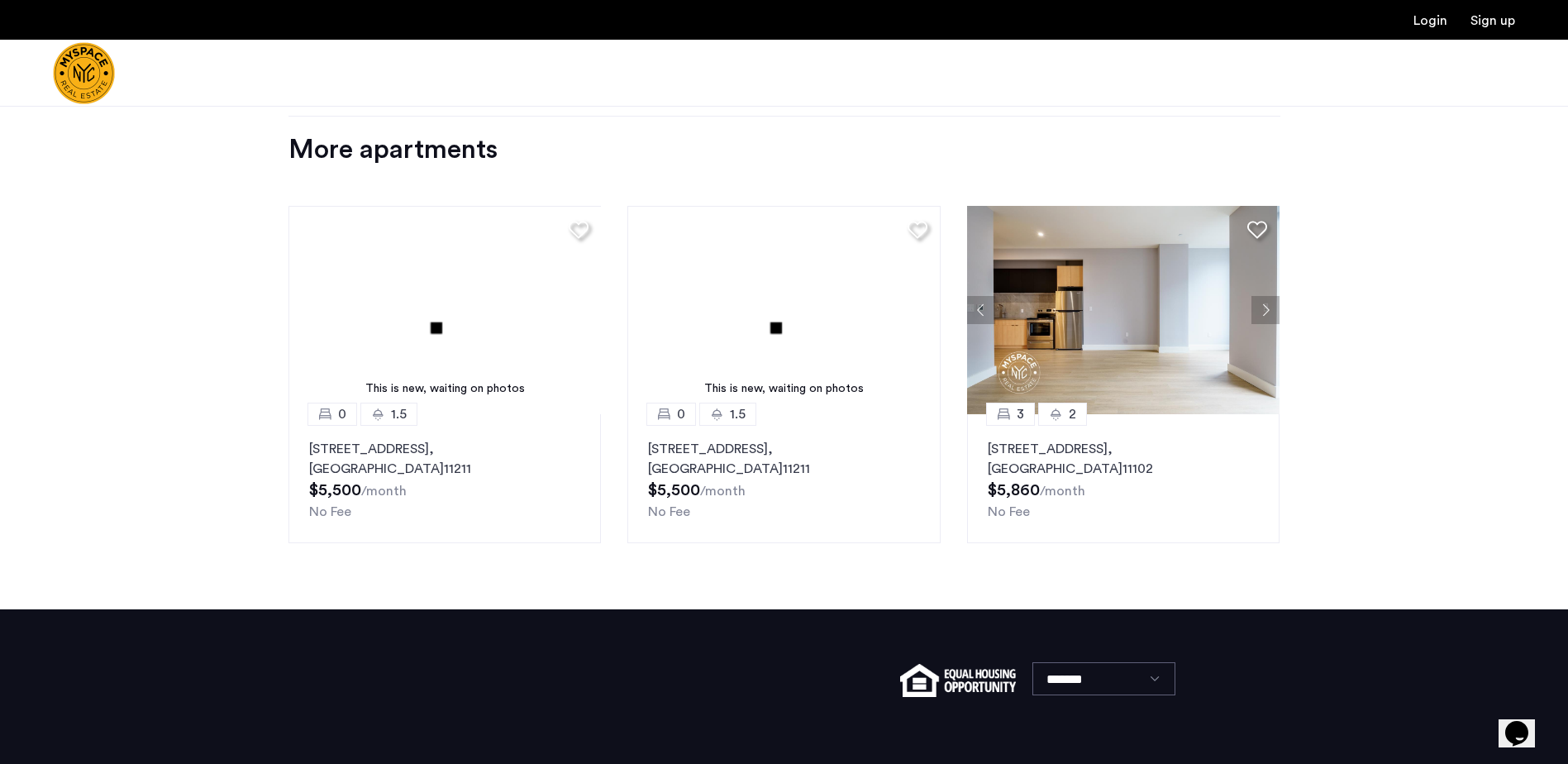
click at [851, 313] on button "Next apartment" at bounding box center [1266, 310] width 28 height 28
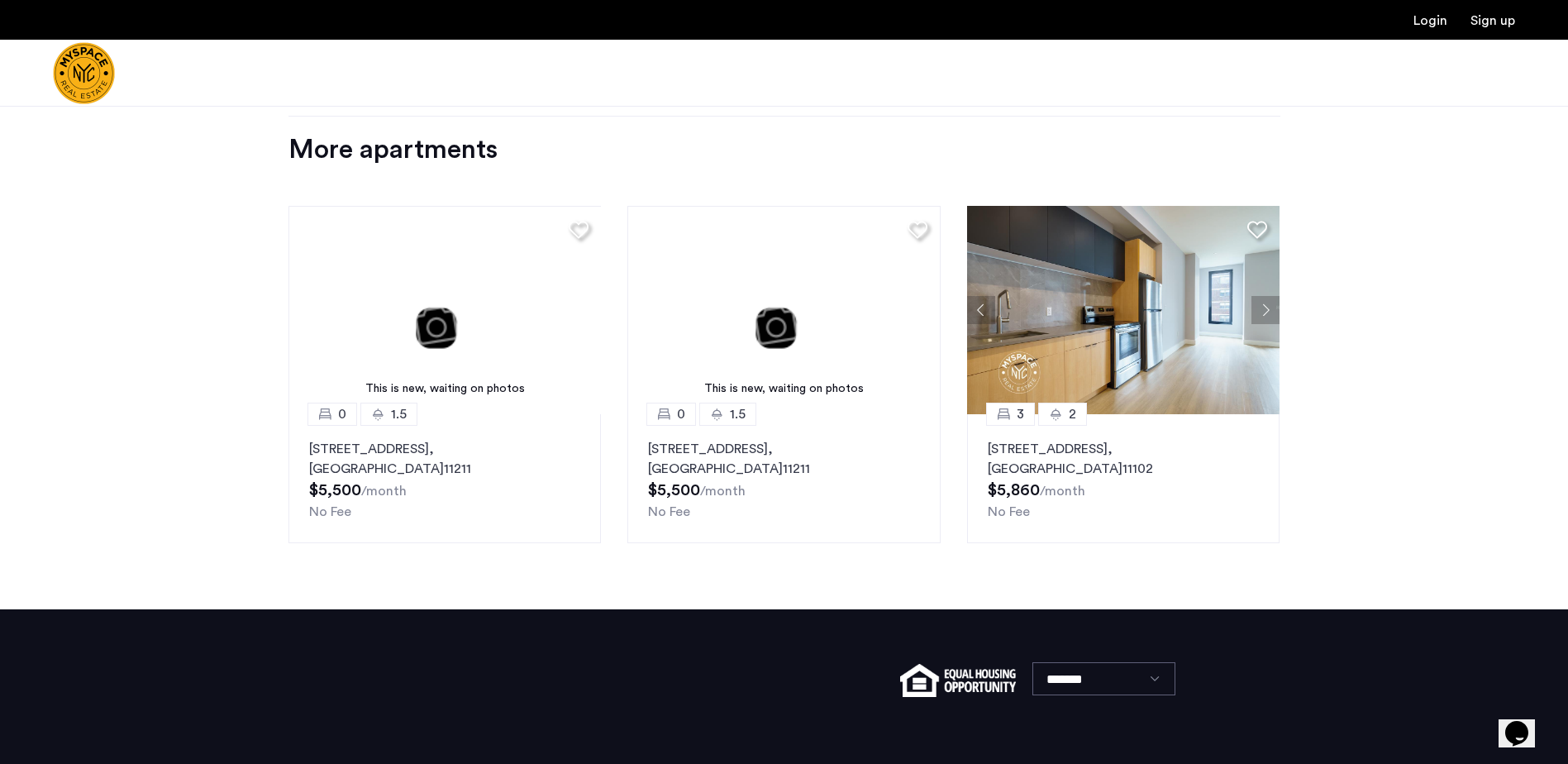
click at [851, 313] on button "Next apartment" at bounding box center [1266, 310] width 28 height 28
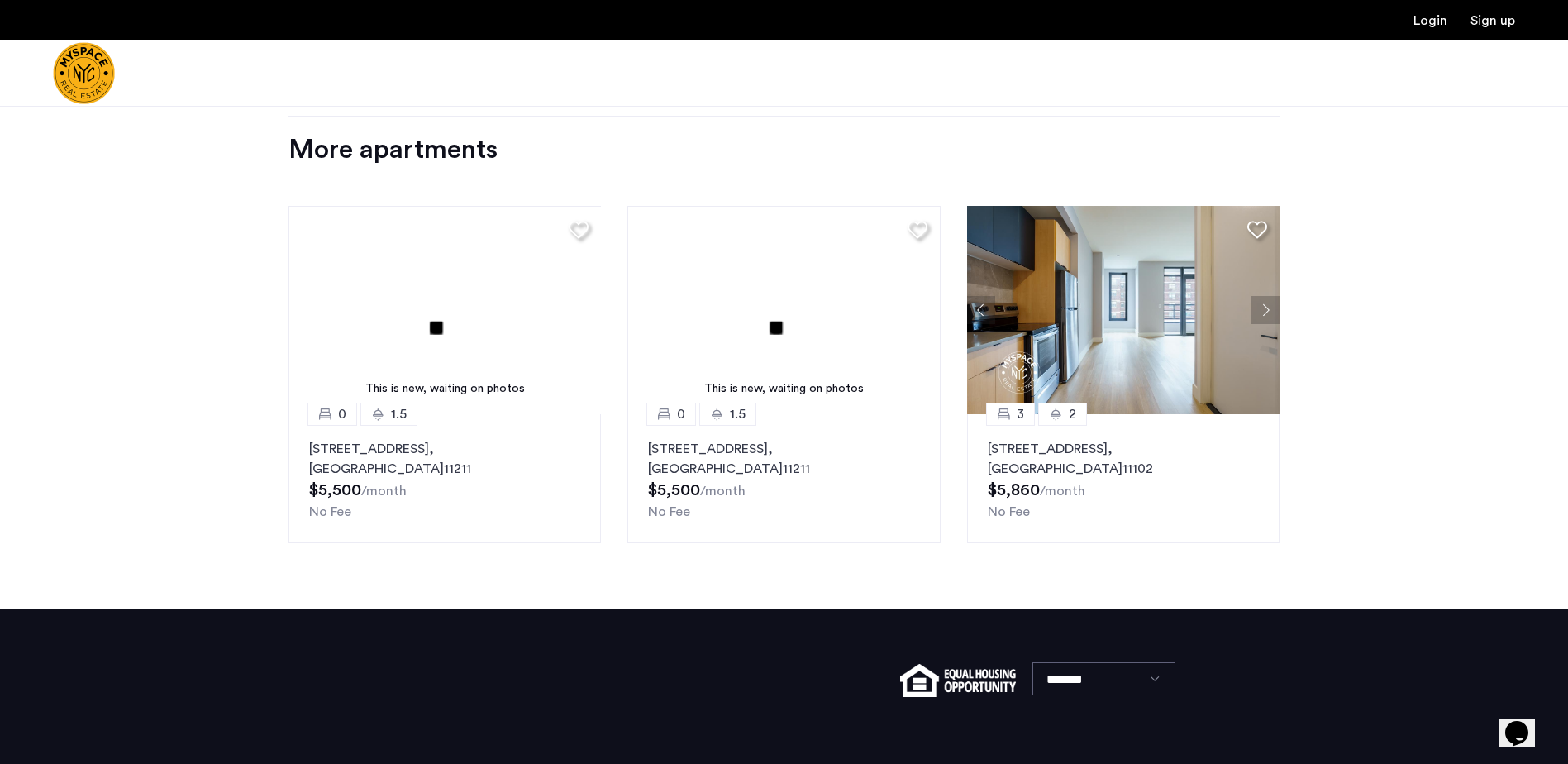
click at [851, 313] on button "Next apartment" at bounding box center [1266, 310] width 28 height 28
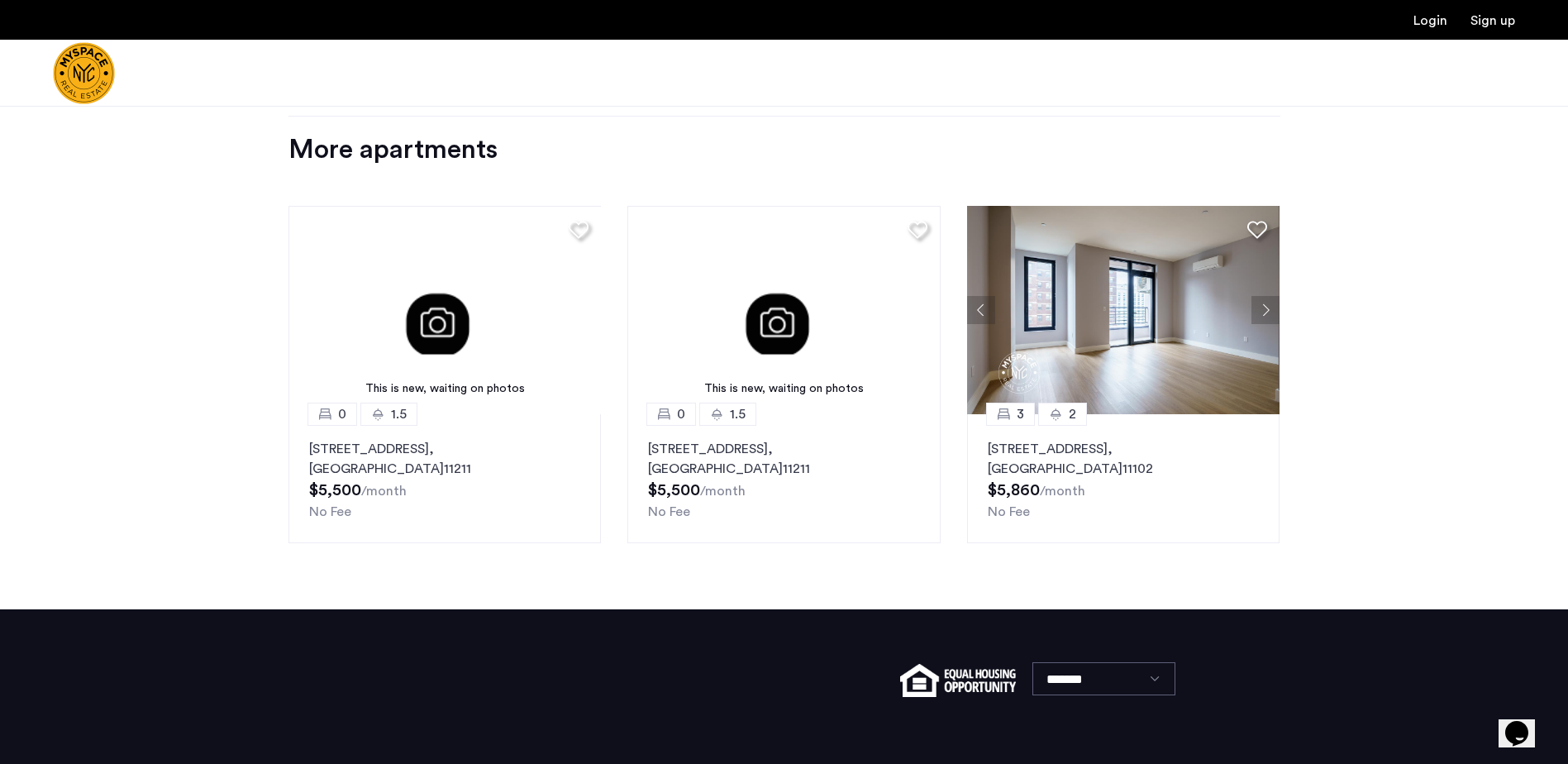
click at [851, 313] on button "Next apartment" at bounding box center [1266, 310] width 28 height 28
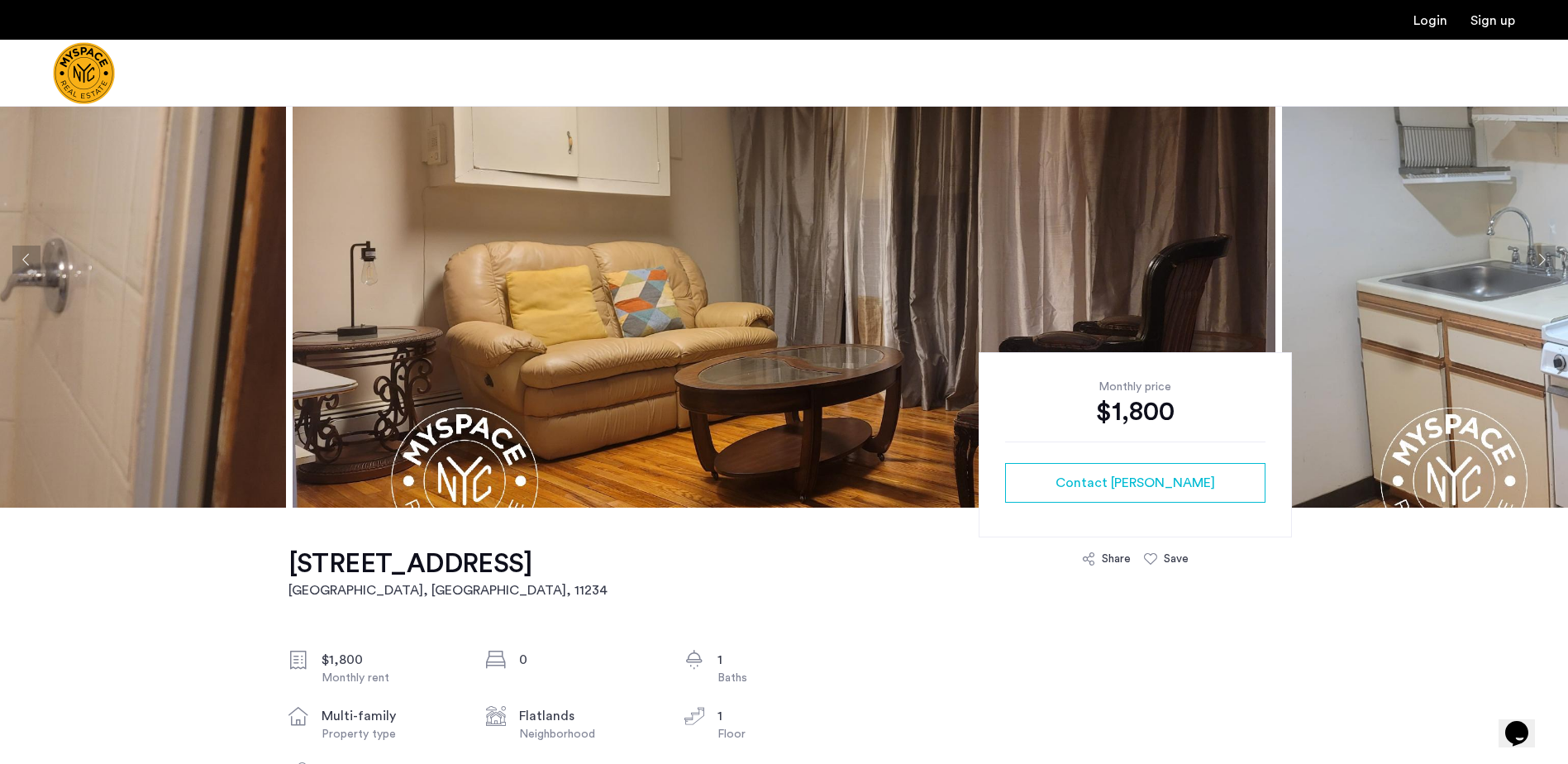
scroll to position [0, 0]
